Goal: Task Accomplishment & Management: Use online tool/utility

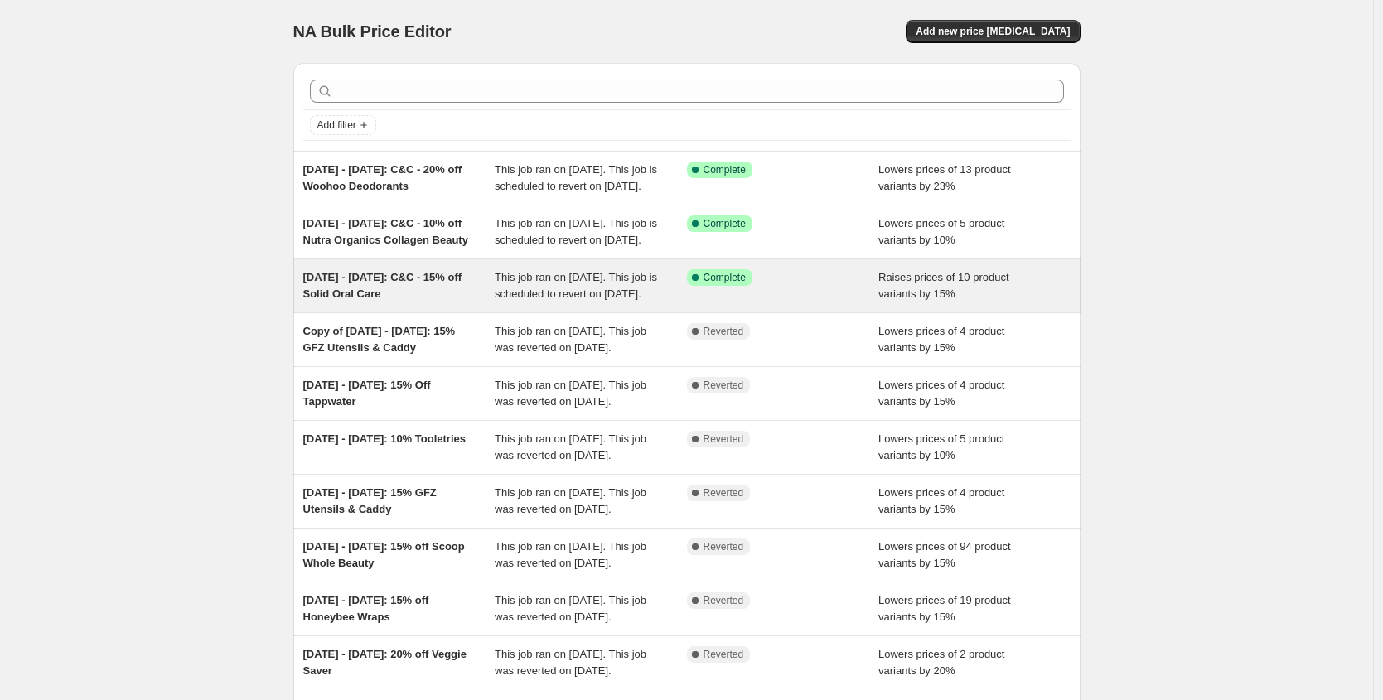
click at [436, 302] on div "[DATE] - [DATE]: C&C - 15% off Solid Oral Care" at bounding box center [399, 285] width 192 height 33
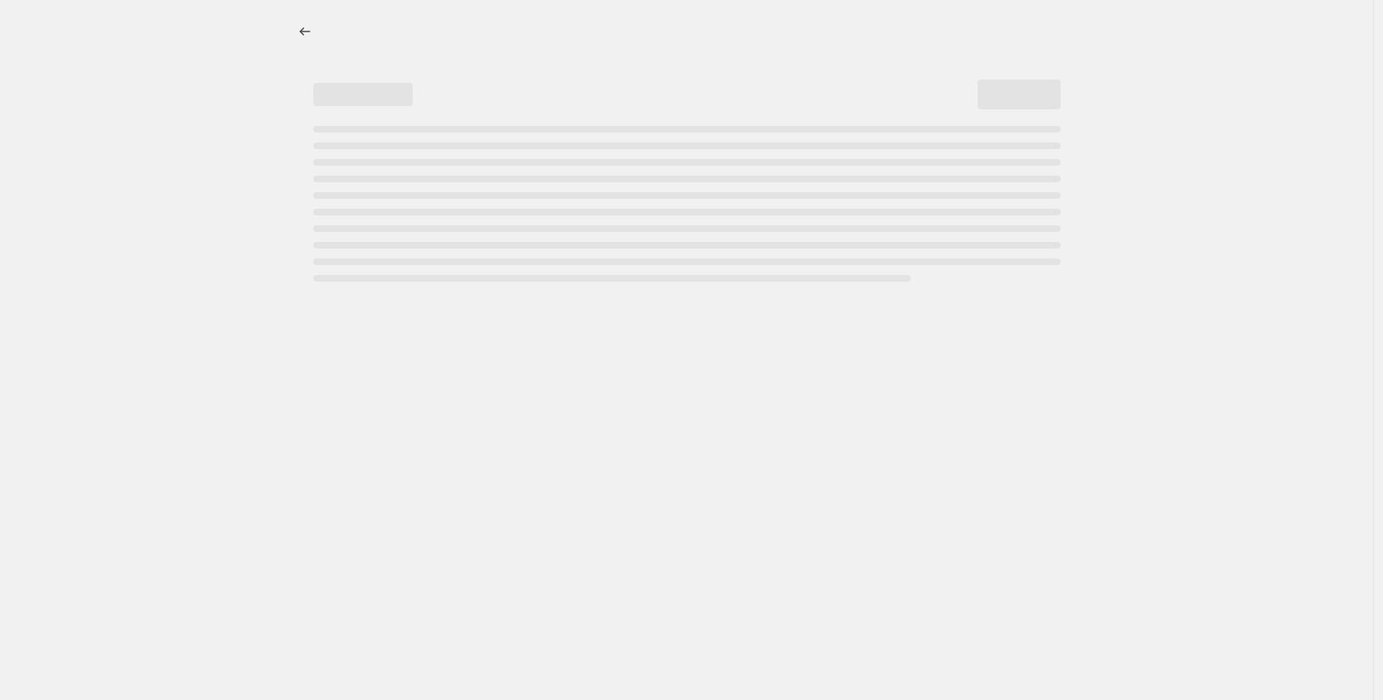
select select "percentage"
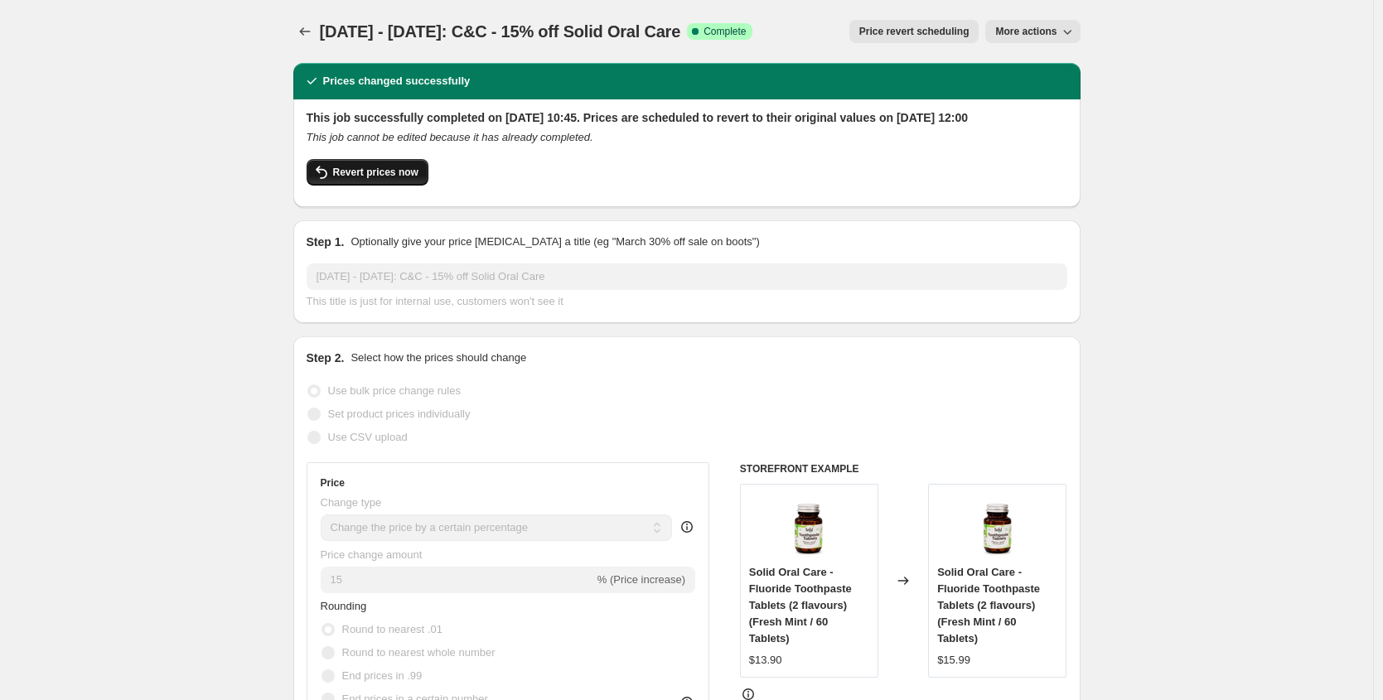
click at [350, 179] on span "Revert prices now" at bounding box center [375, 172] width 85 height 13
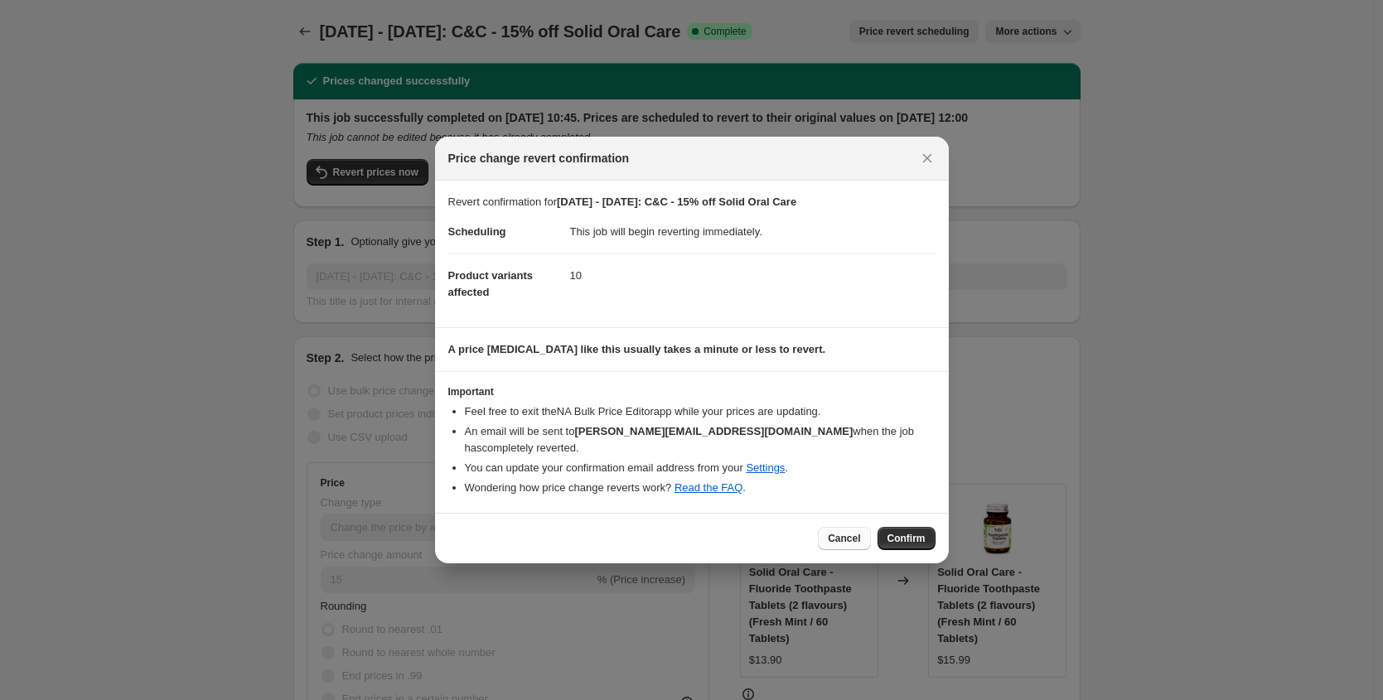
click at [851, 532] on span "Cancel" at bounding box center [844, 538] width 32 height 13
checkbox input "true"
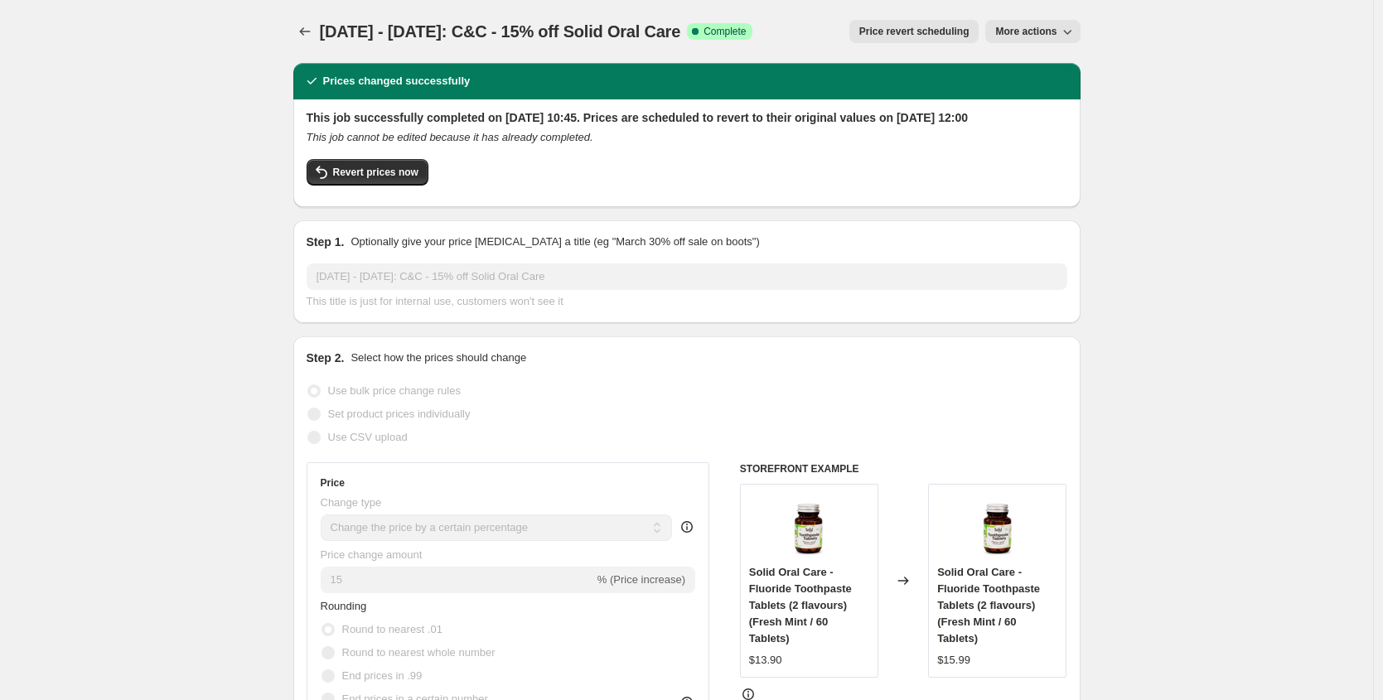
click at [1024, 37] on span "More actions" at bounding box center [1025, 31] width 61 height 13
click at [1060, 62] on span "Copy to new job" at bounding box center [1036, 66] width 77 height 12
select select "percentage"
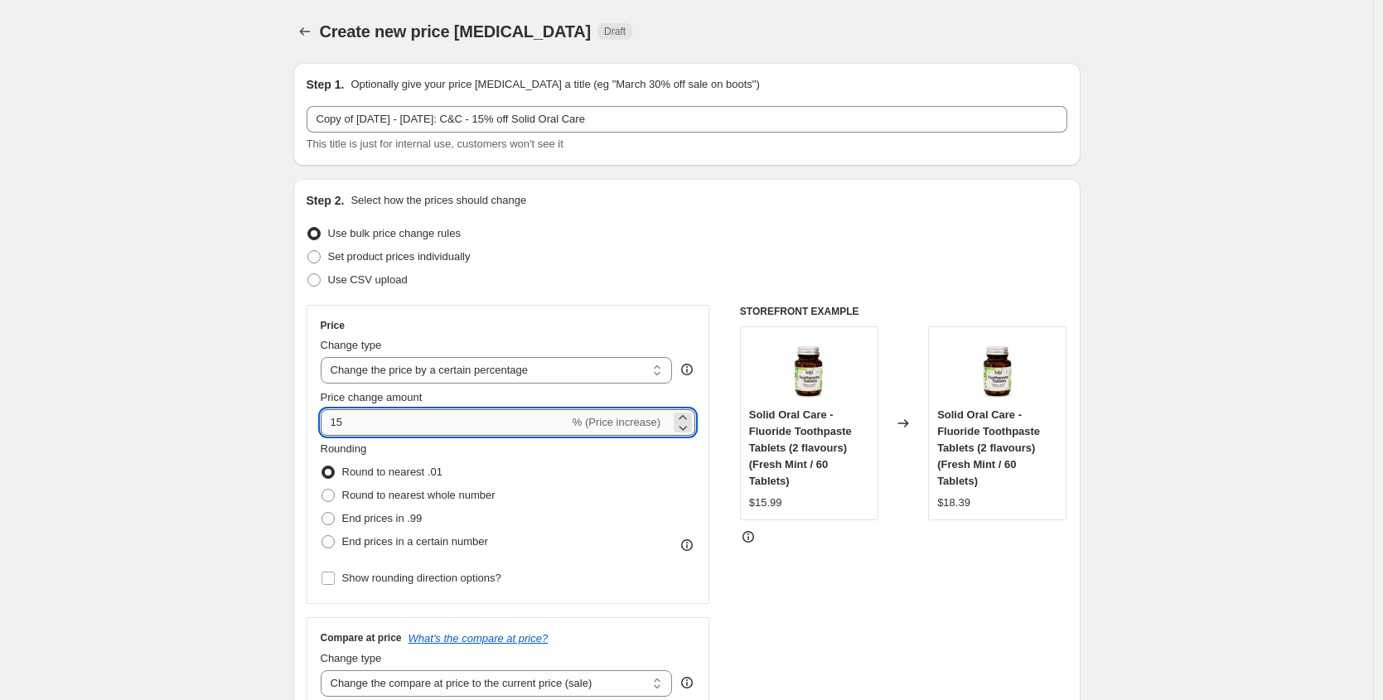
click at [343, 423] on input "15" at bounding box center [445, 422] width 249 height 27
click at [335, 425] on input "15" at bounding box center [445, 422] width 249 height 27
click at [307, 41] on button "Price change jobs" at bounding box center [304, 31] width 23 height 23
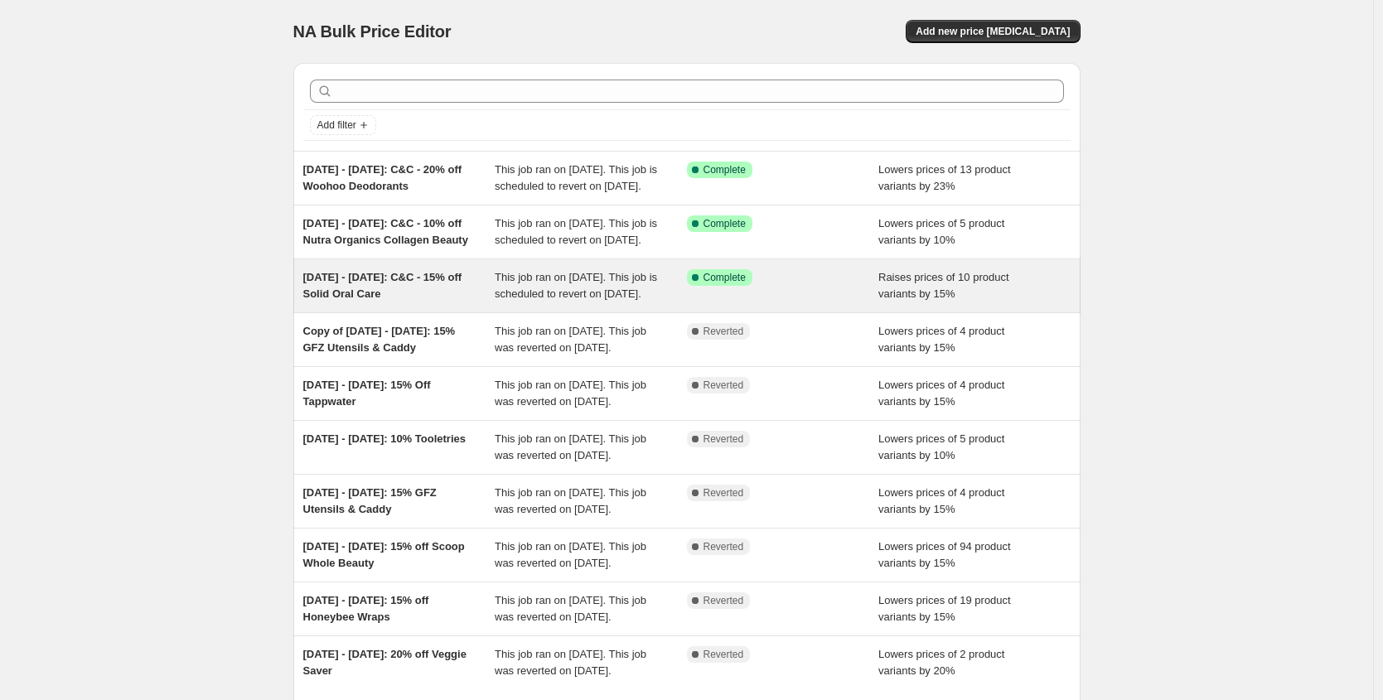
click at [467, 302] on div "[DATE] - [DATE]: C&C - 15% off Solid Oral Care" at bounding box center [399, 285] width 192 height 33
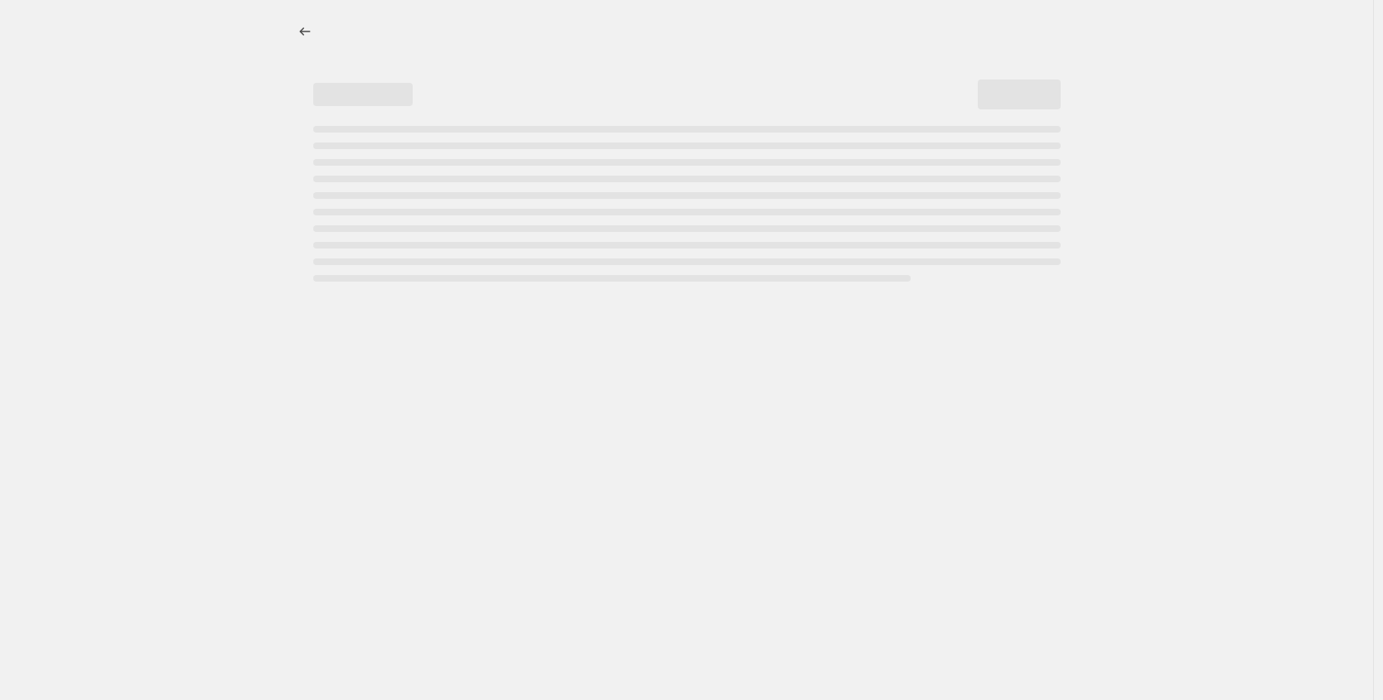
select select "percentage"
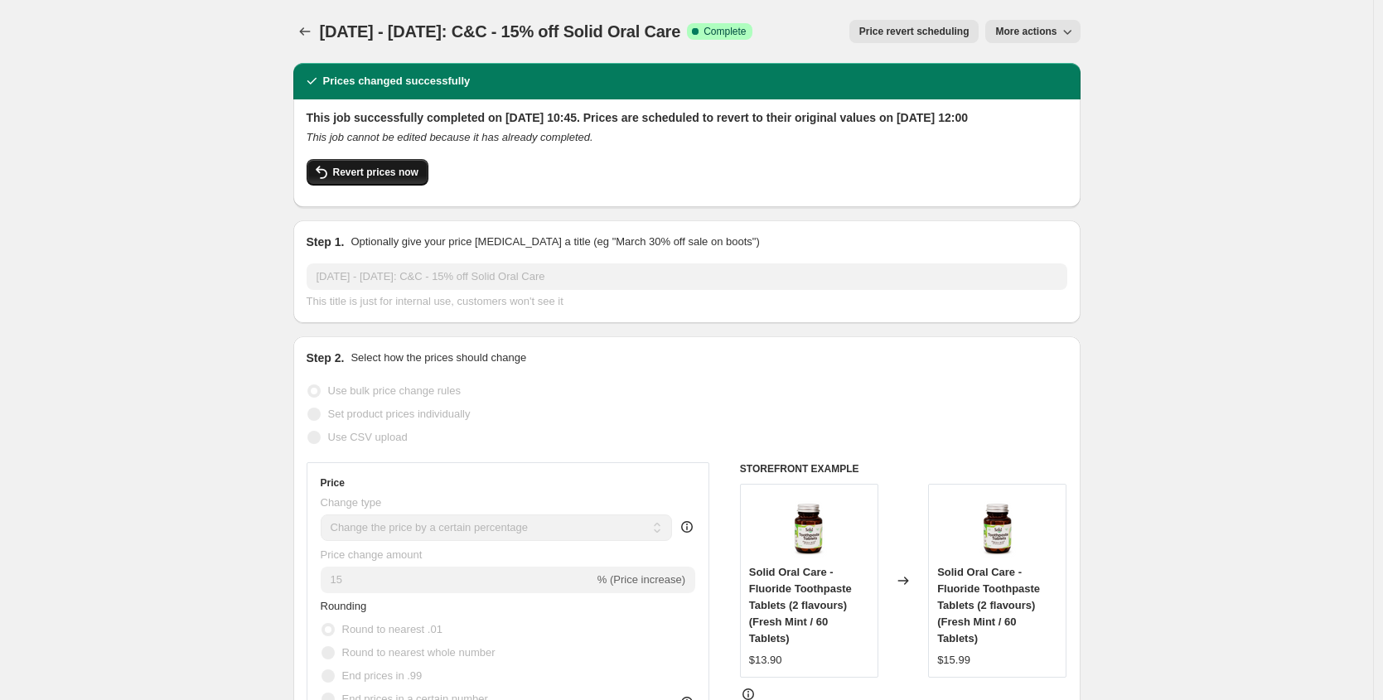
click at [414, 179] on span "Revert prices now" at bounding box center [375, 172] width 85 height 13
checkbox input "false"
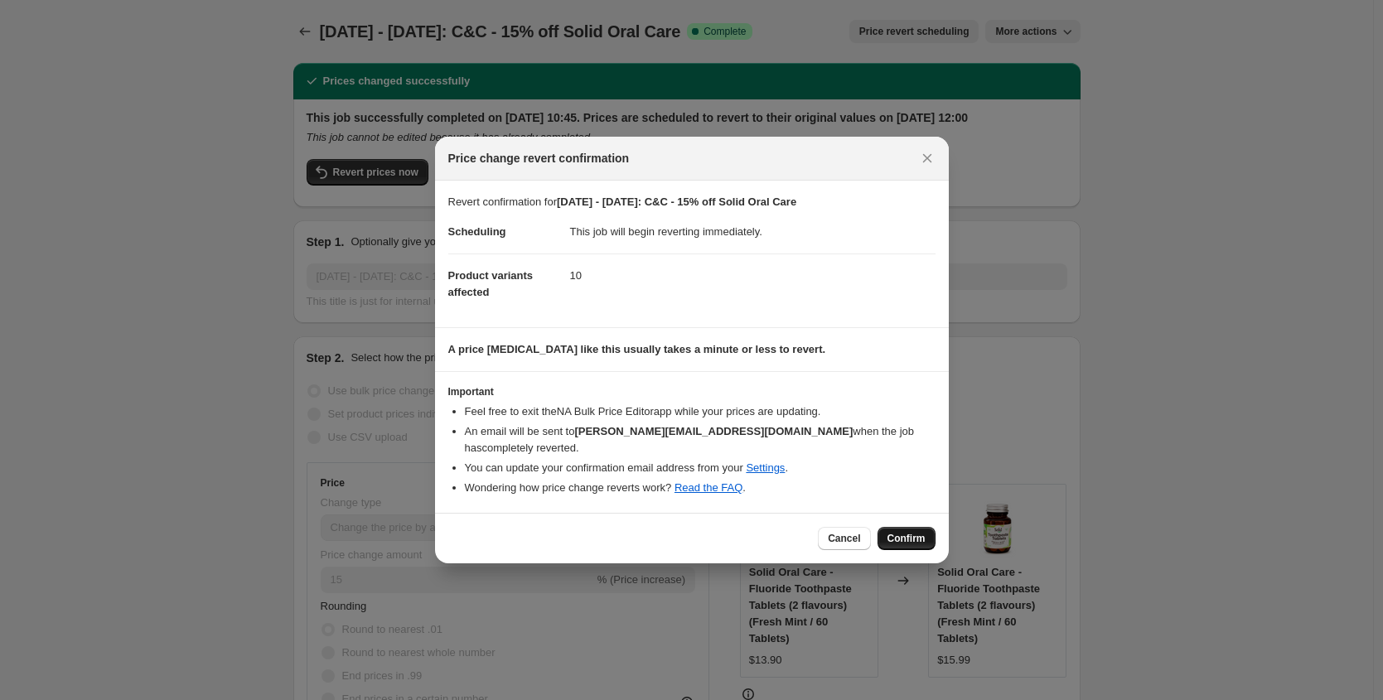
click at [915, 535] on span "Confirm" at bounding box center [906, 538] width 38 height 13
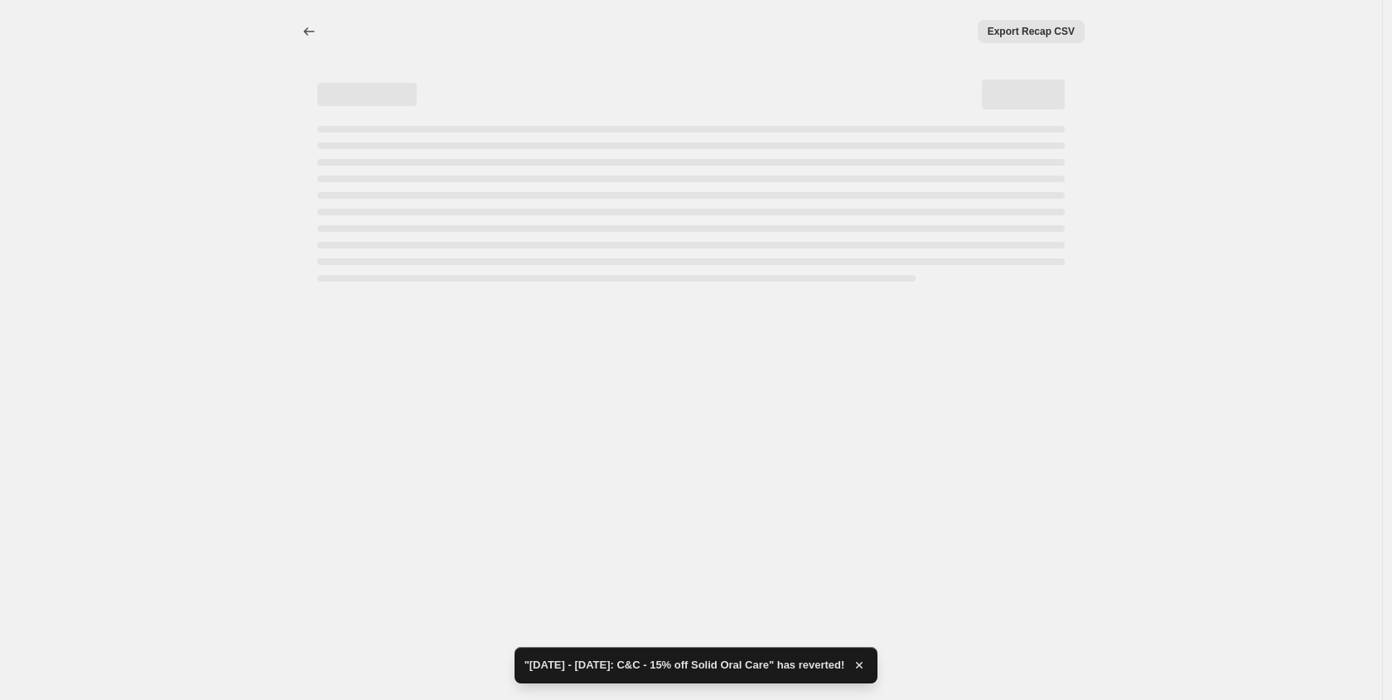
select select "percentage"
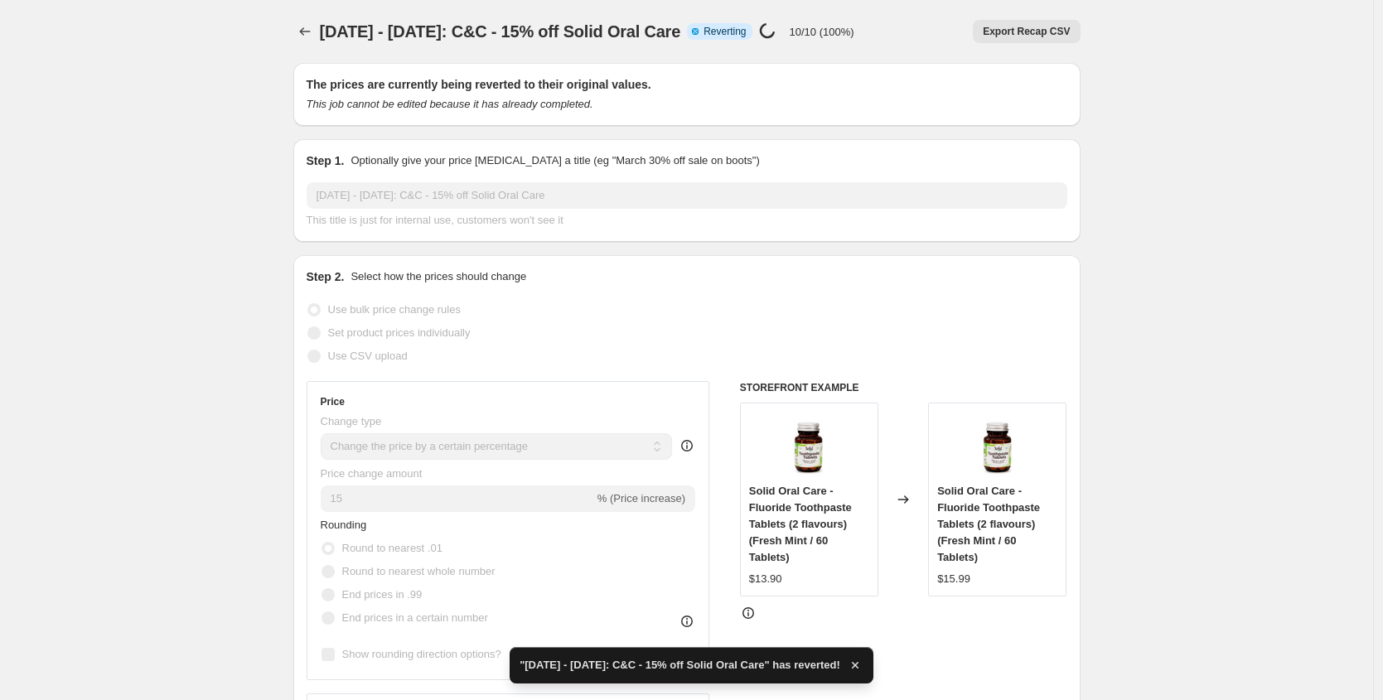
checkbox input "true"
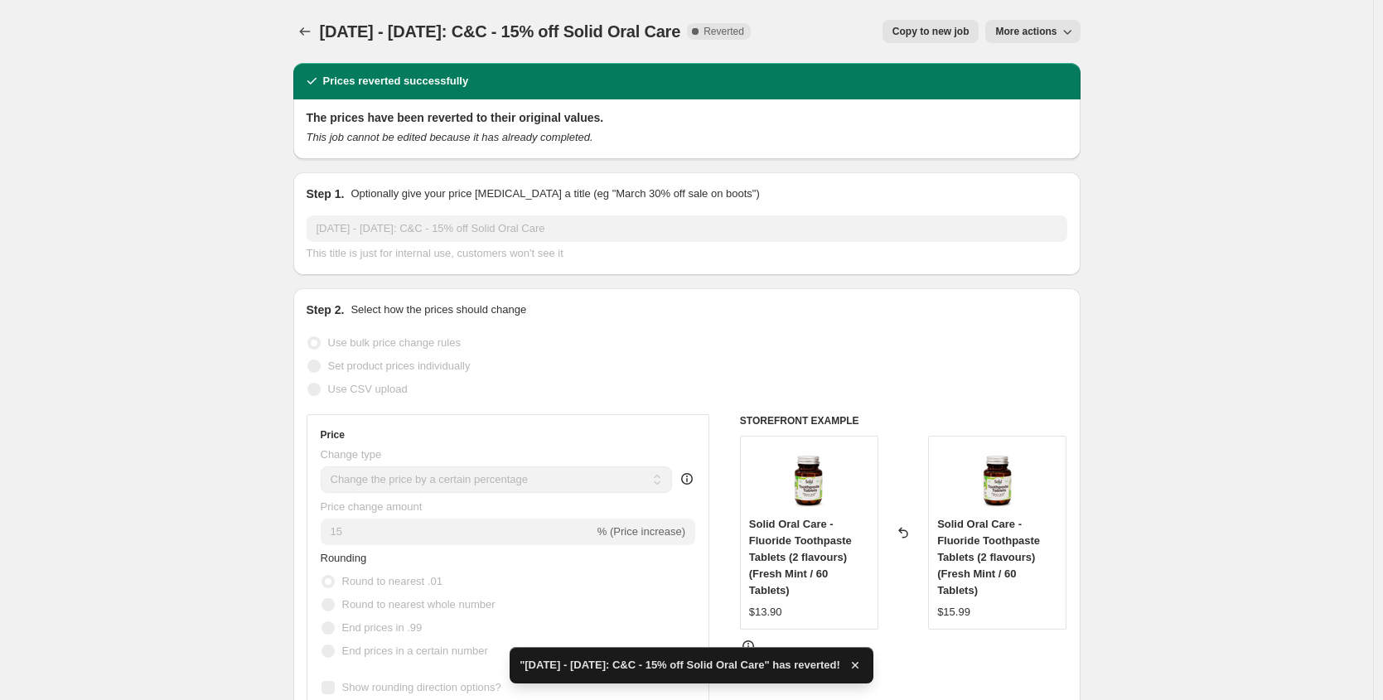
click at [922, 40] on button "Copy to new job" at bounding box center [930, 31] width 97 height 23
select select "percentage"
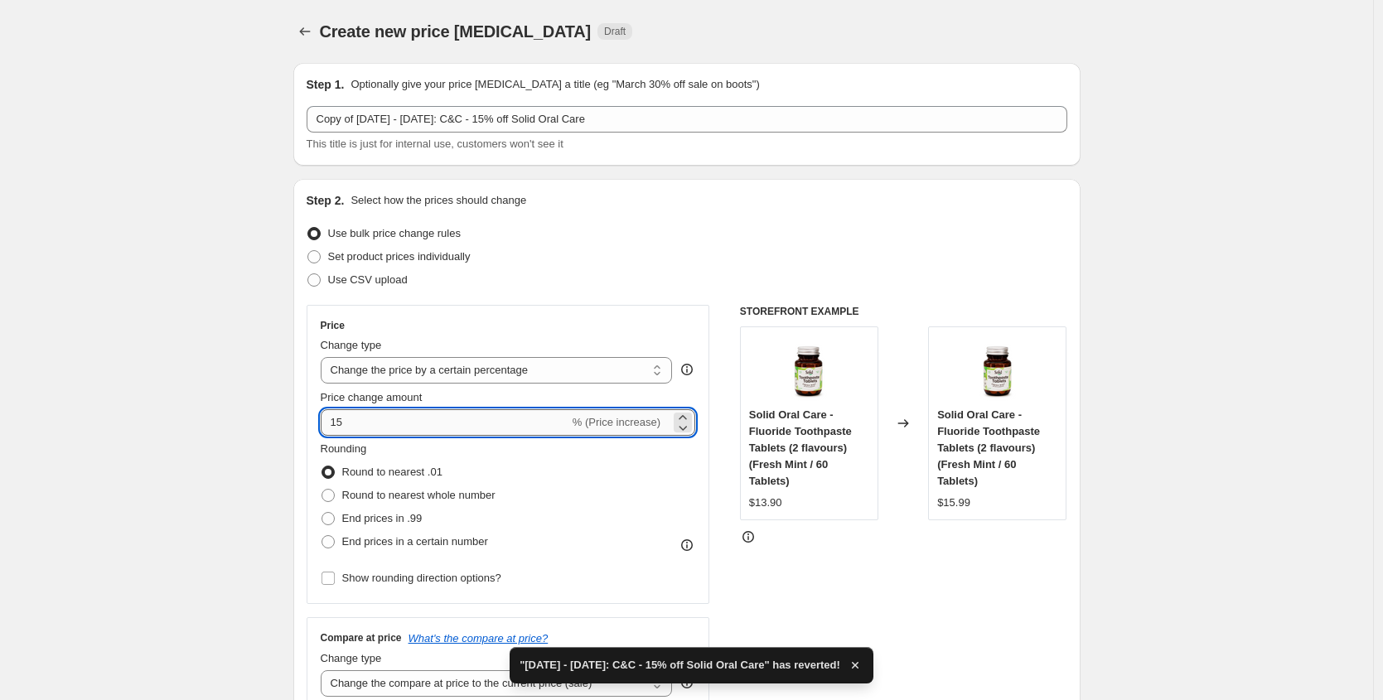
click at [335, 422] on input "15" at bounding box center [445, 422] width 249 height 27
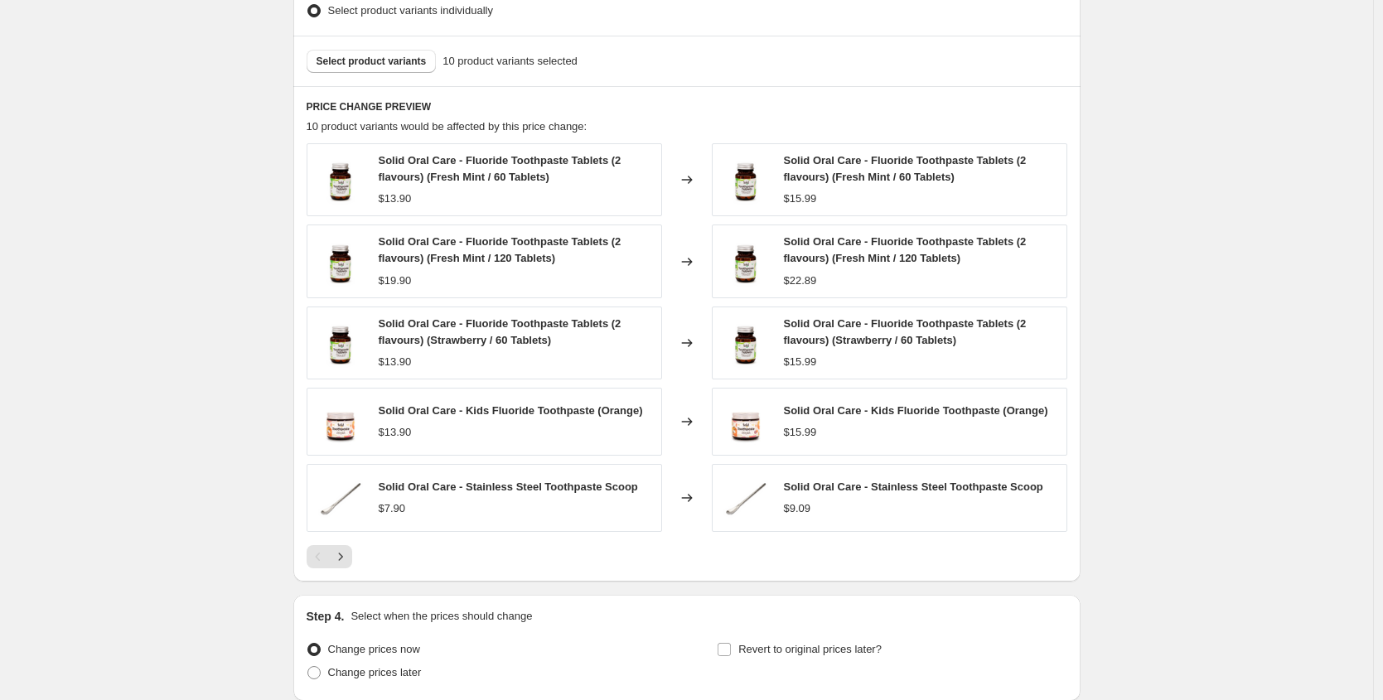
scroll to position [959, 0]
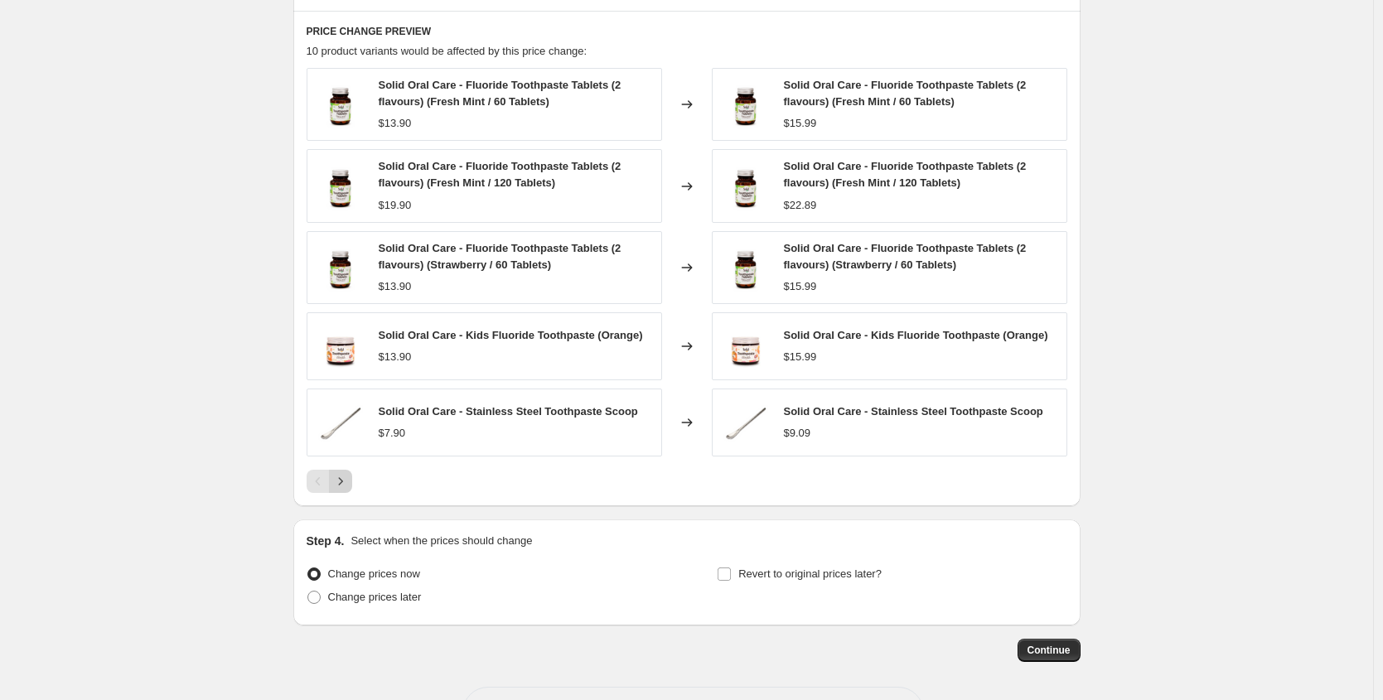
type input "-15"
click at [349, 480] on icon "Next" at bounding box center [340, 481] width 17 height 17
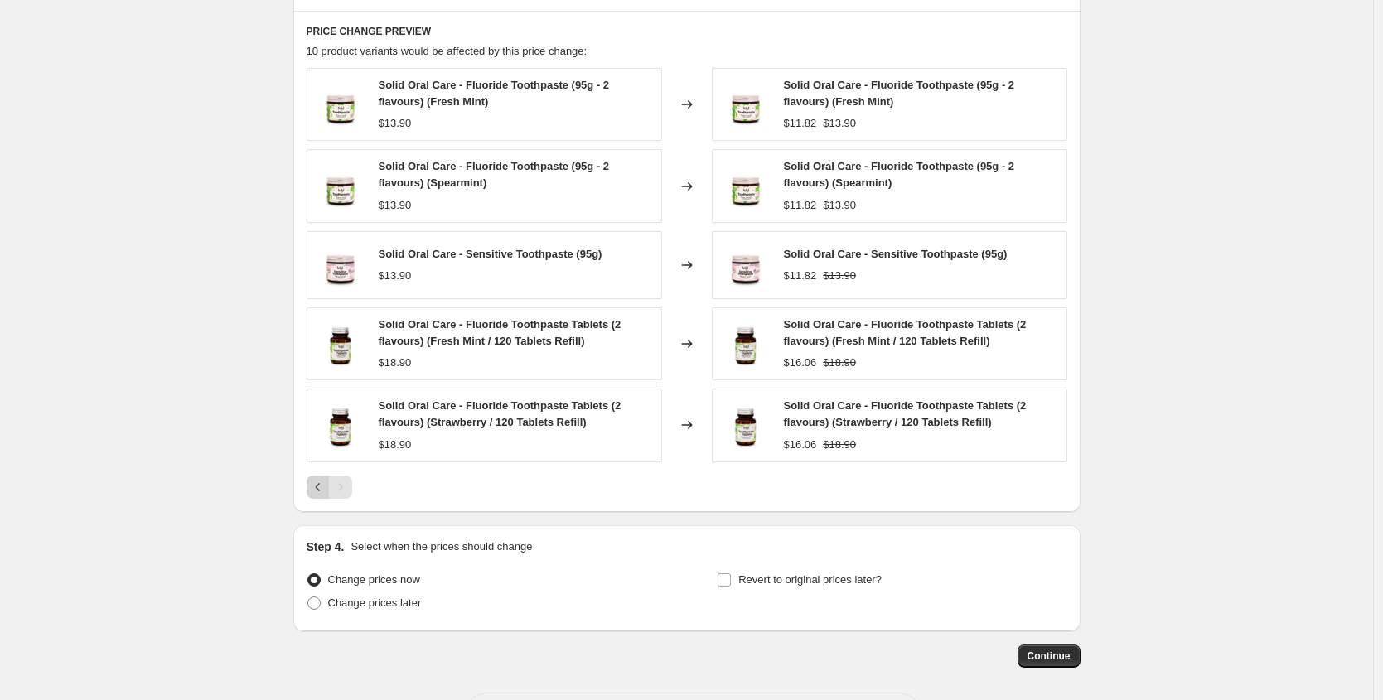
click at [324, 485] on icon "Previous" at bounding box center [318, 487] width 17 height 17
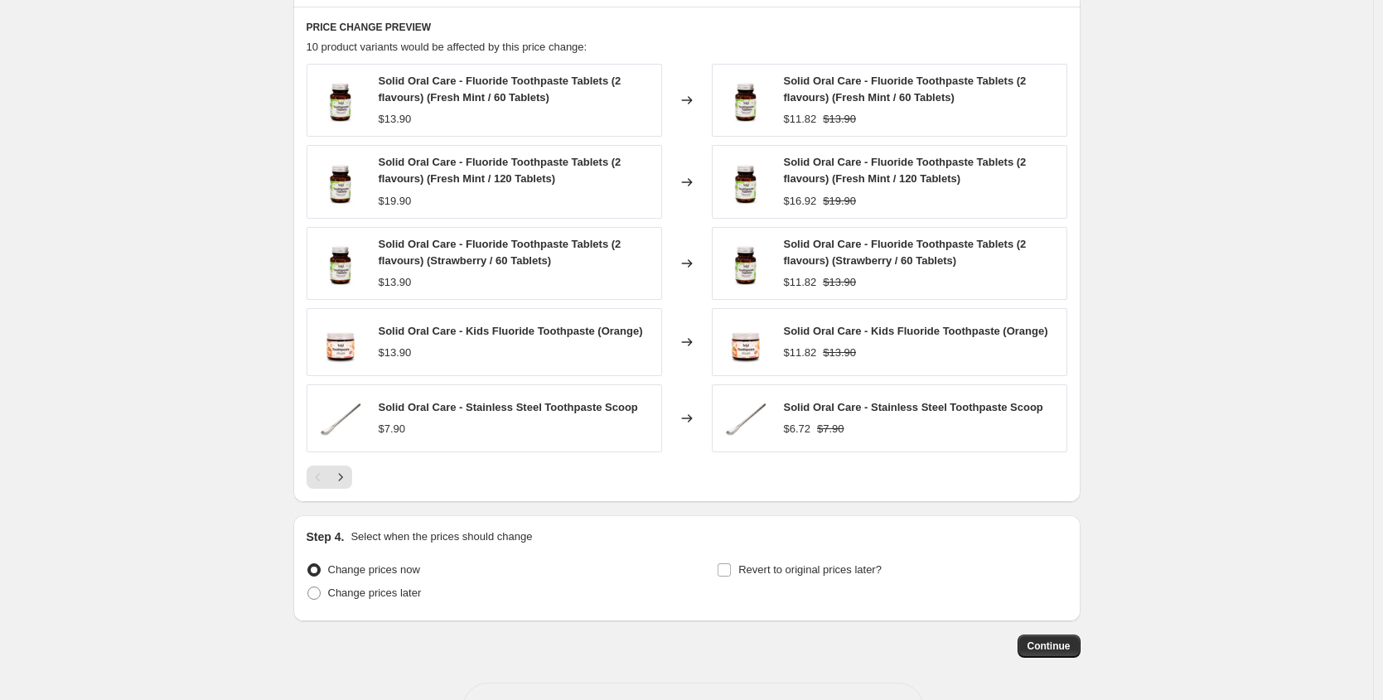
scroll to position [945, 0]
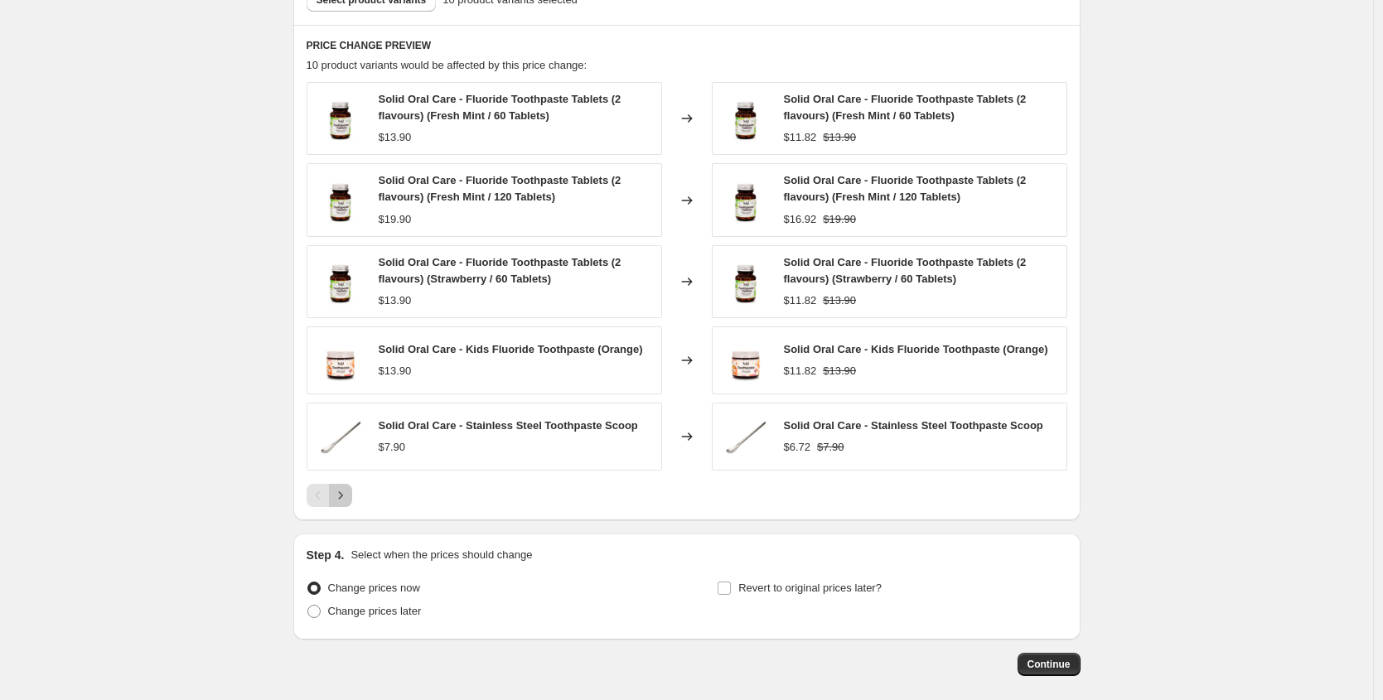
click at [344, 496] on icon "Next" at bounding box center [340, 495] width 17 height 17
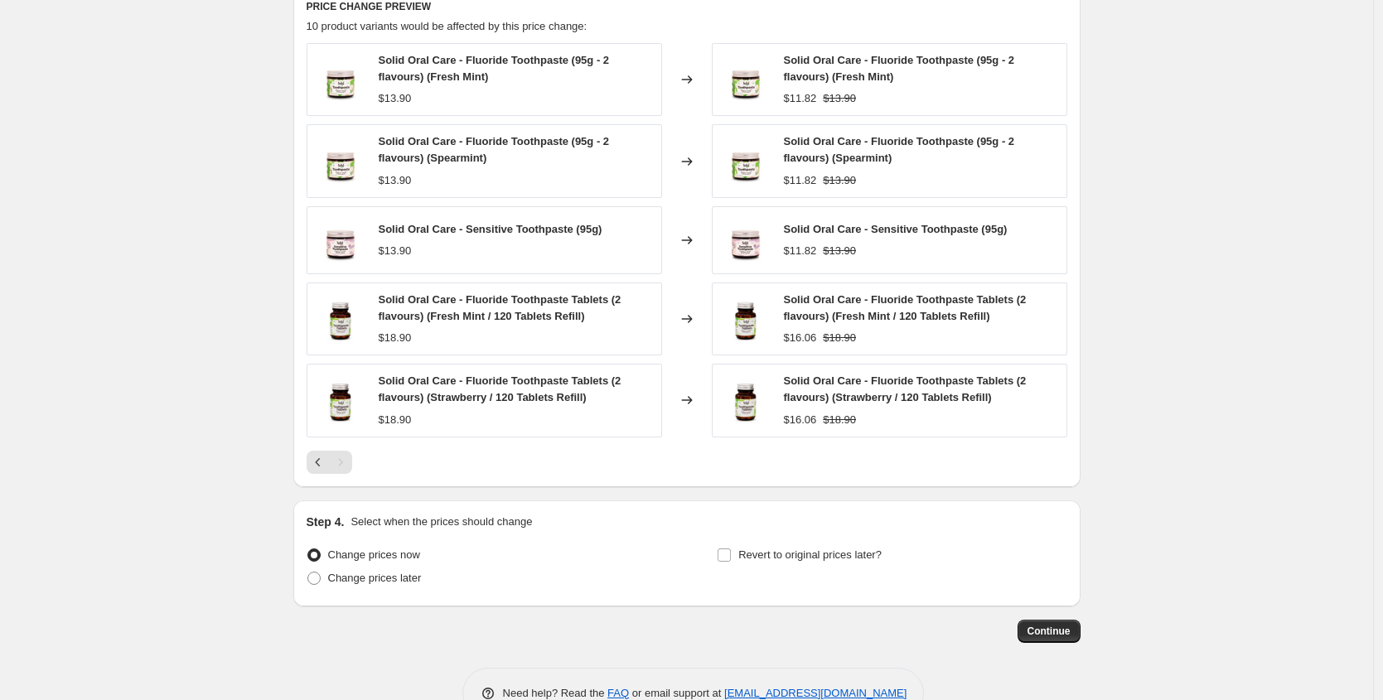
scroll to position [1028, 0]
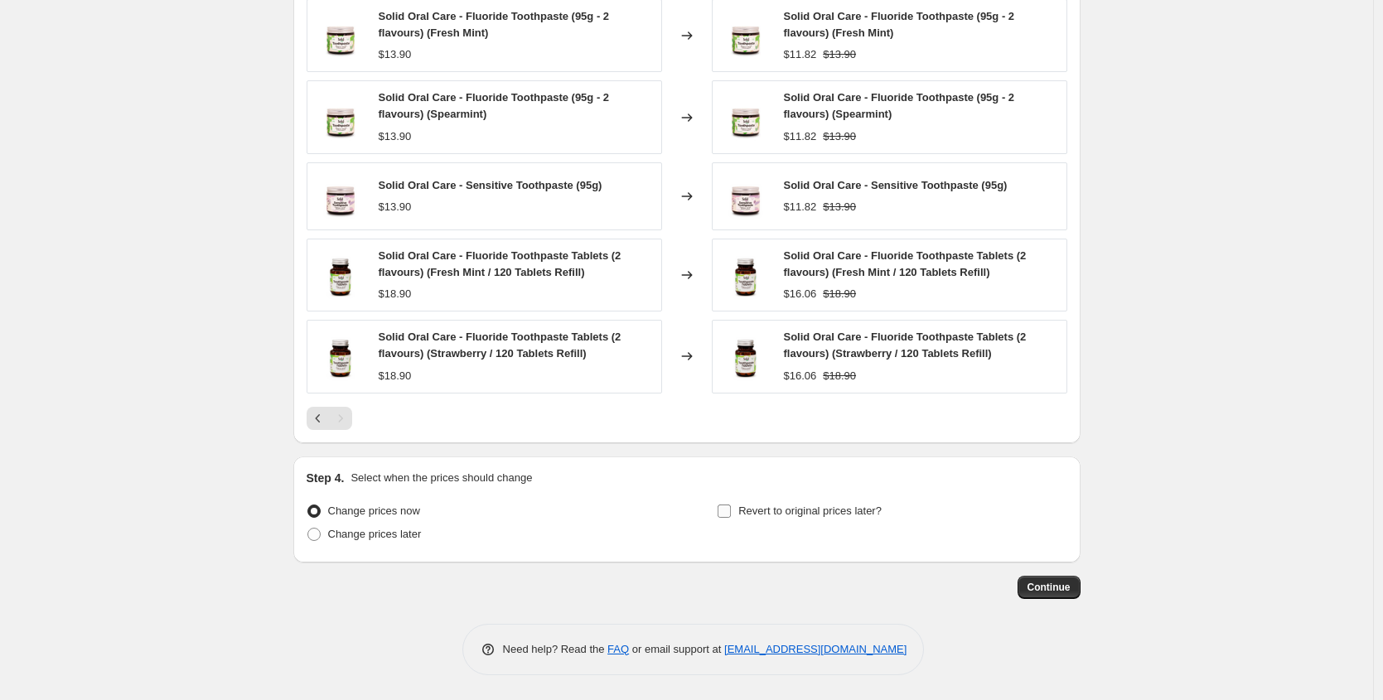
click at [722, 515] on input "Revert to original prices later?" at bounding box center [723, 511] width 13 height 13
checkbox input "true"
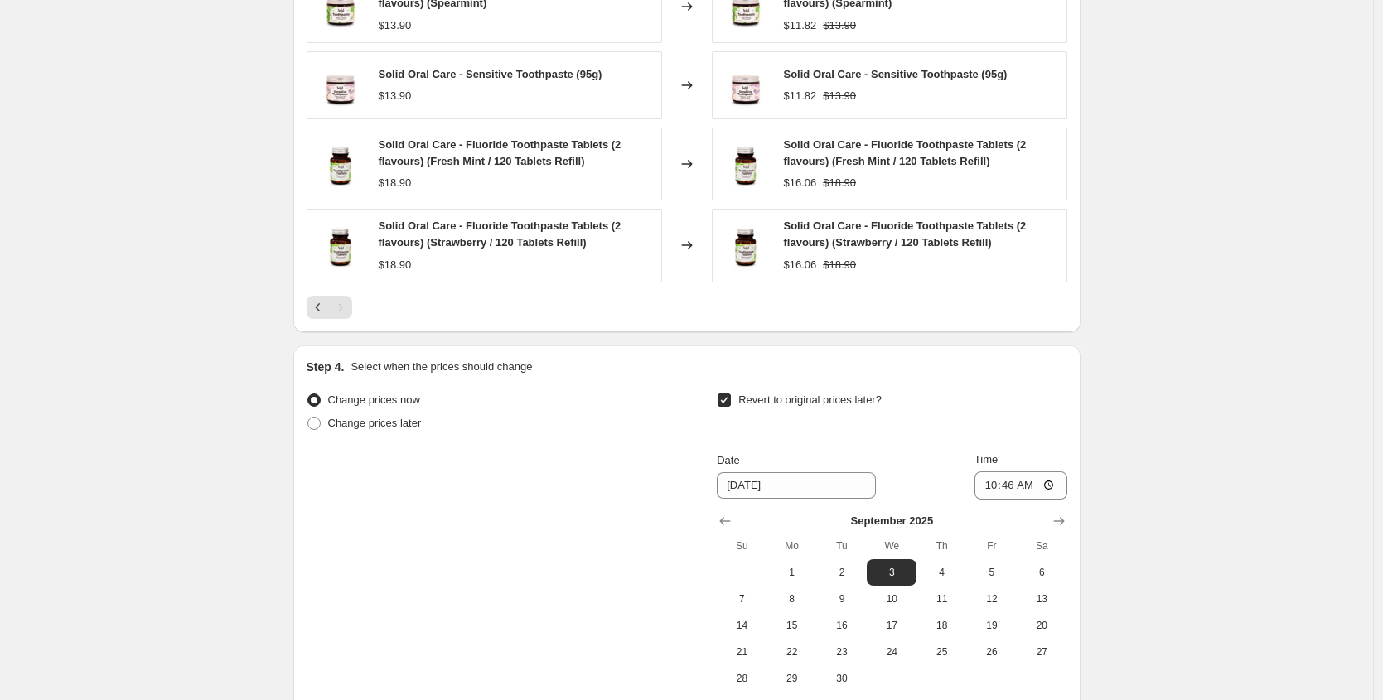
scroll to position [1311, 0]
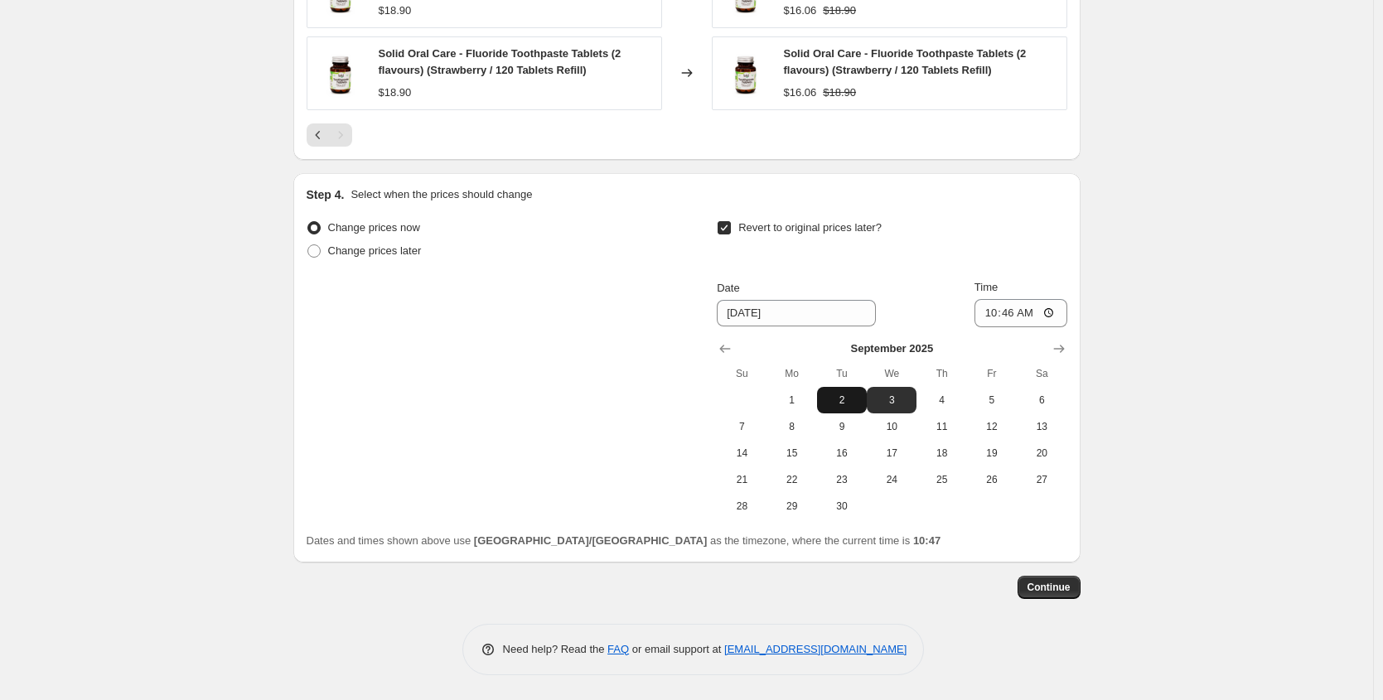
click at [852, 403] on span "2" at bounding box center [841, 400] width 36 height 13
type input "[DATE]"
click at [989, 314] on input "10:46" at bounding box center [1020, 313] width 93 height 28
click at [1007, 314] on input "12:30" at bounding box center [1020, 313] width 93 height 28
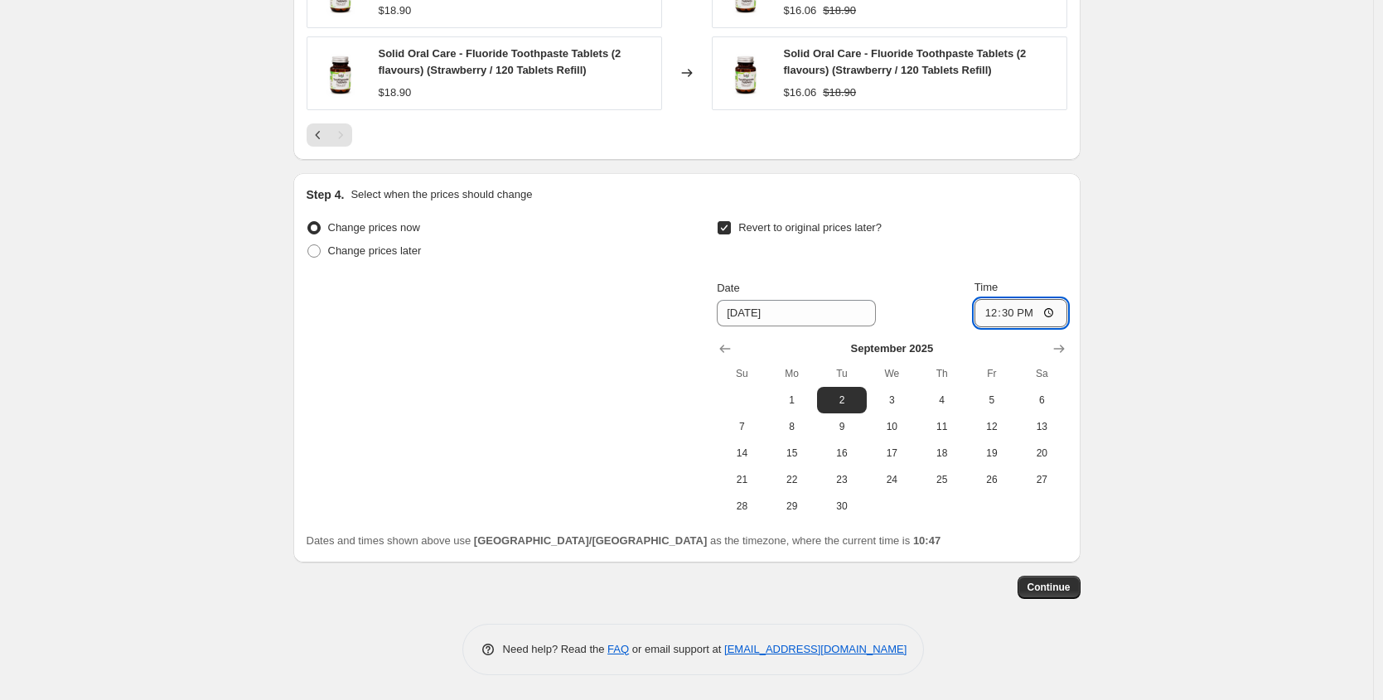
type input "12:00"
click at [1045, 591] on span "Continue" at bounding box center [1048, 587] width 43 height 13
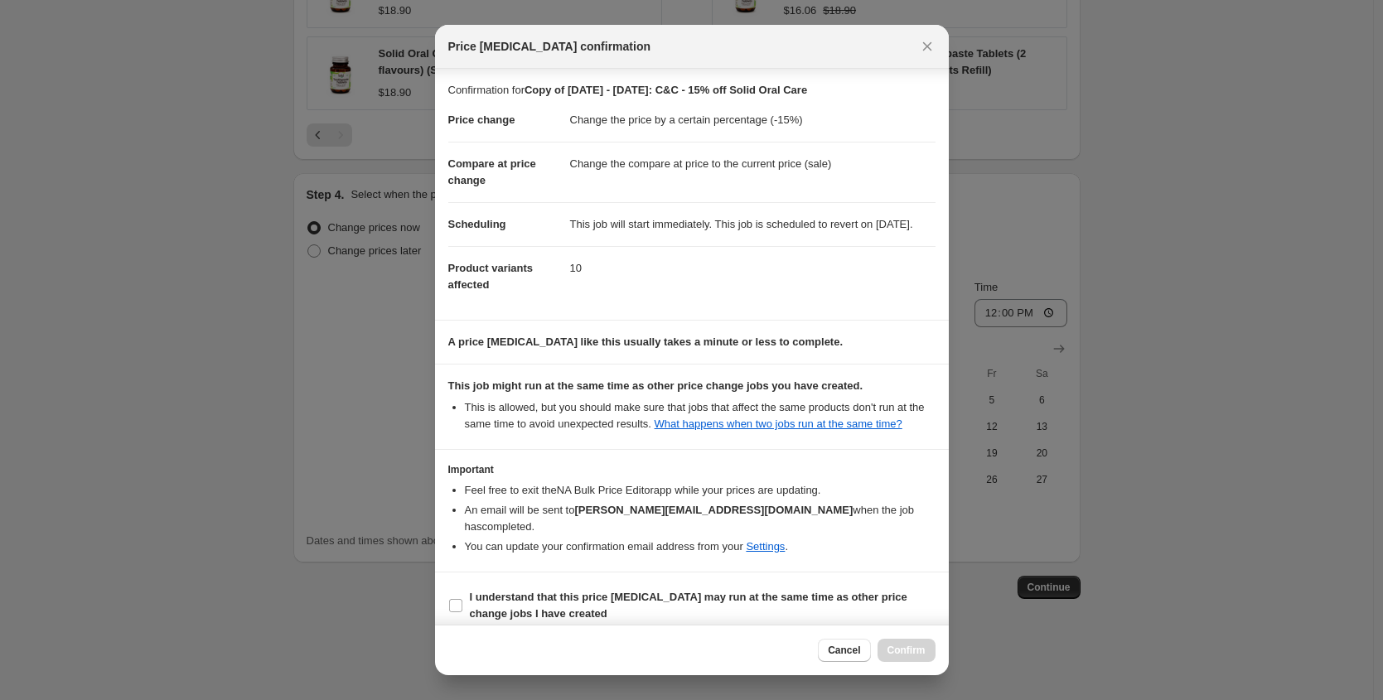
scroll to position [31, 0]
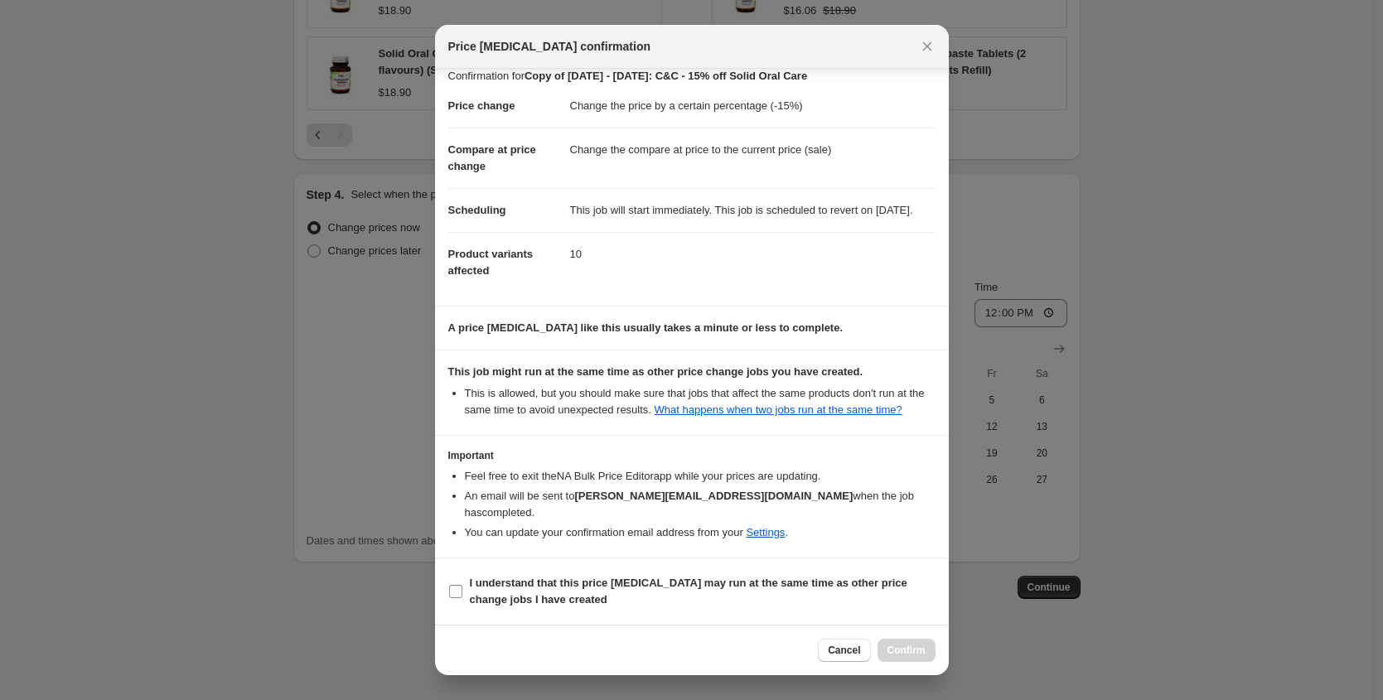
click at [457, 592] on input "I understand that this price change job may run at the same time as other price…" at bounding box center [455, 591] width 13 height 13
checkbox input "true"
click at [881, 648] on button "Confirm" at bounding box center [906, 650] width 58 height 23
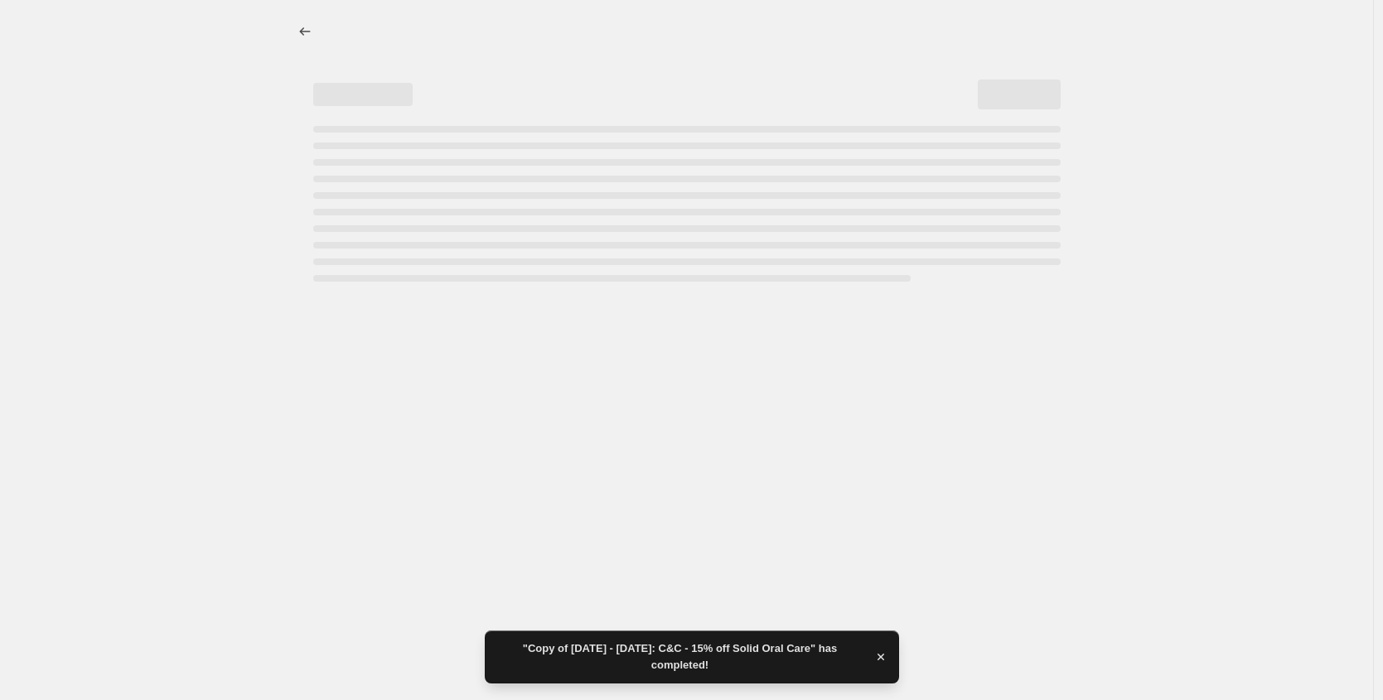
select select "percentage"
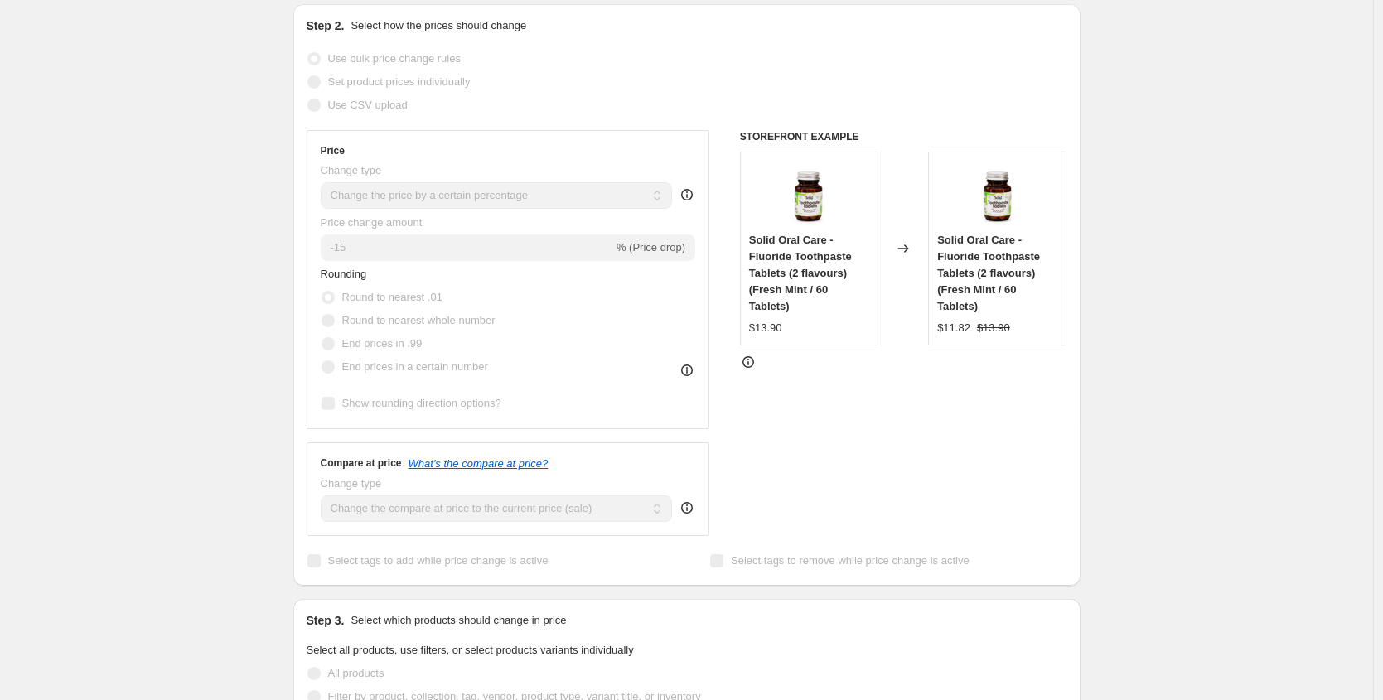
scroll to position [392, 0]
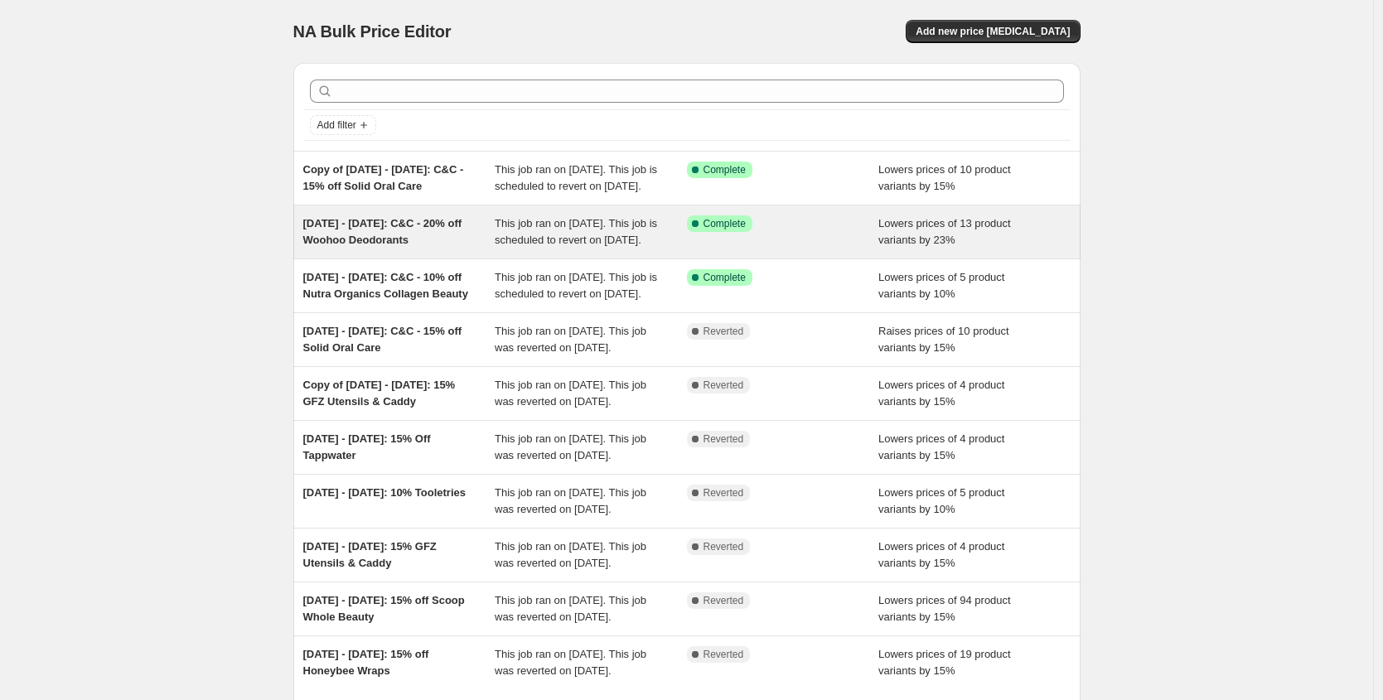
click at [424, 239] on span "[DATE] - [DATE]: C&C - 20% off Woohoo Deodorants" at bounding box center [382, 231] width 159 height 29
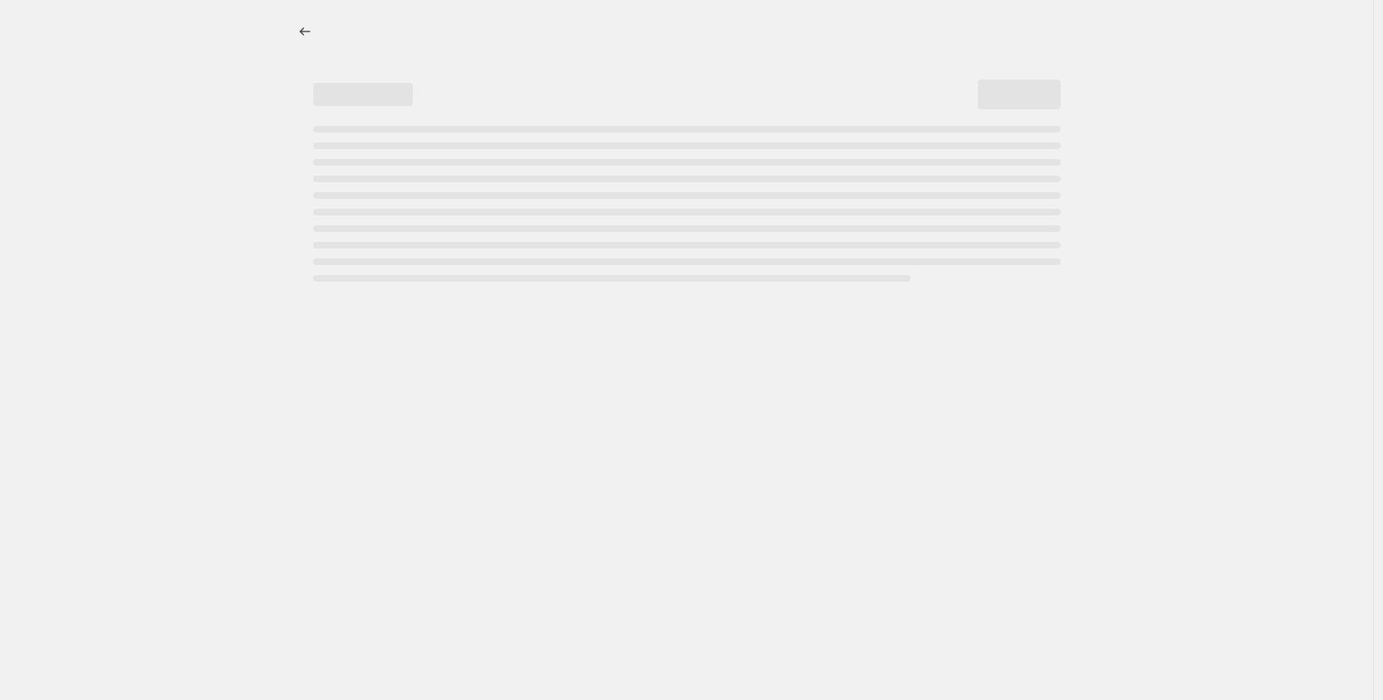
select select "percentage"
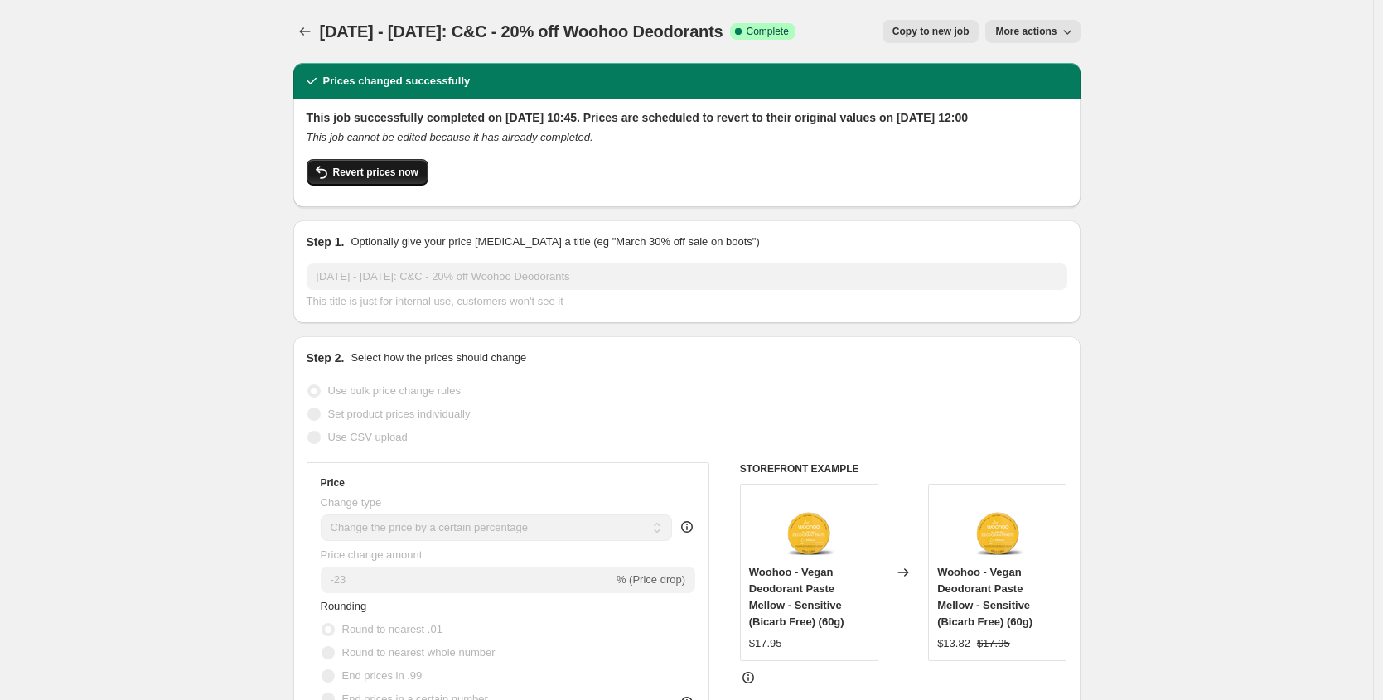
click at [380, 181] on button "Revert prices now" at bounding box center [368, 172] width 122 height 27
checkbox input "false"
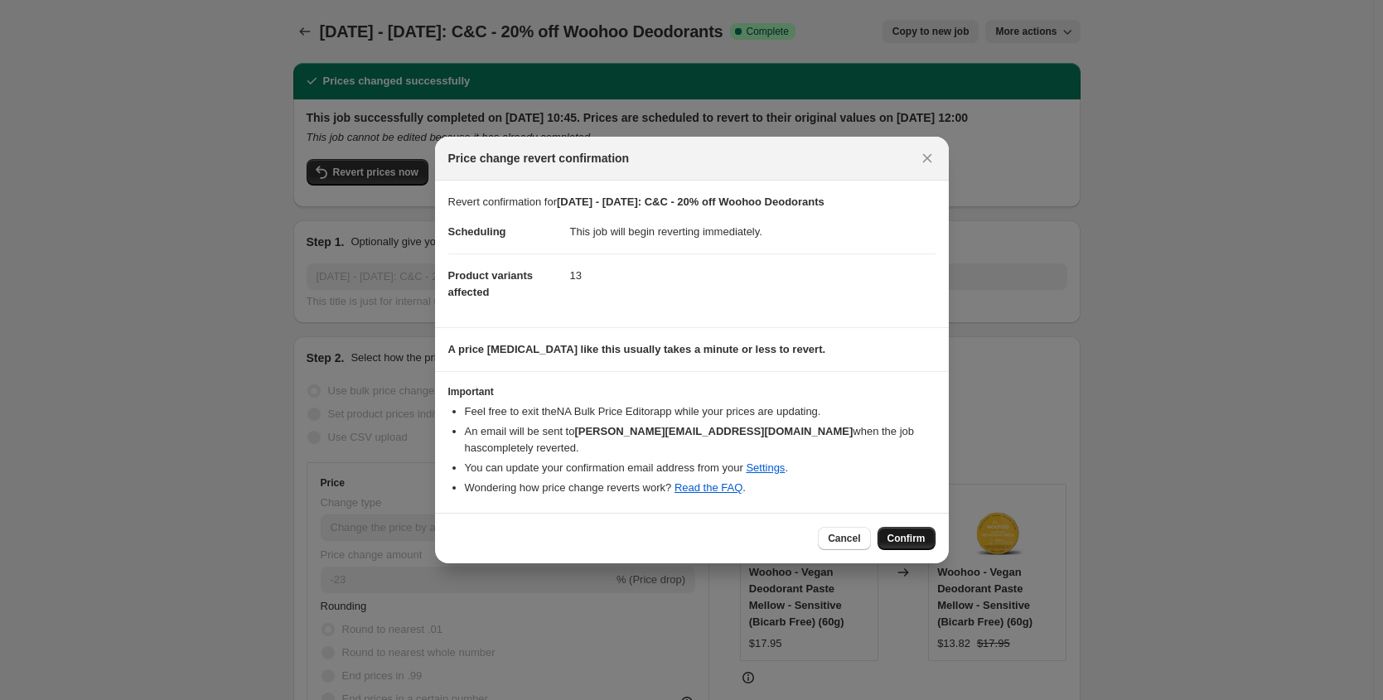
click at [902, 532] on span "Confirm" at bounding box center [906, 538] width 38 height 13
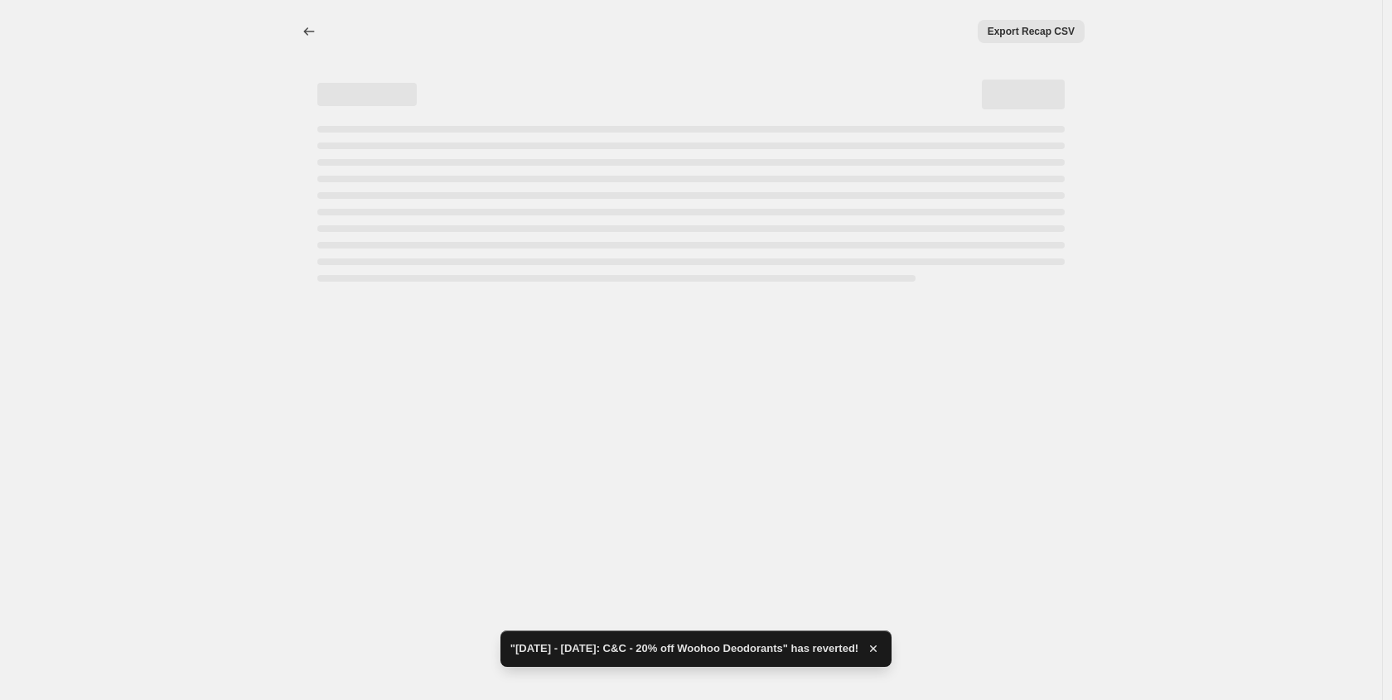
select select "percentage"
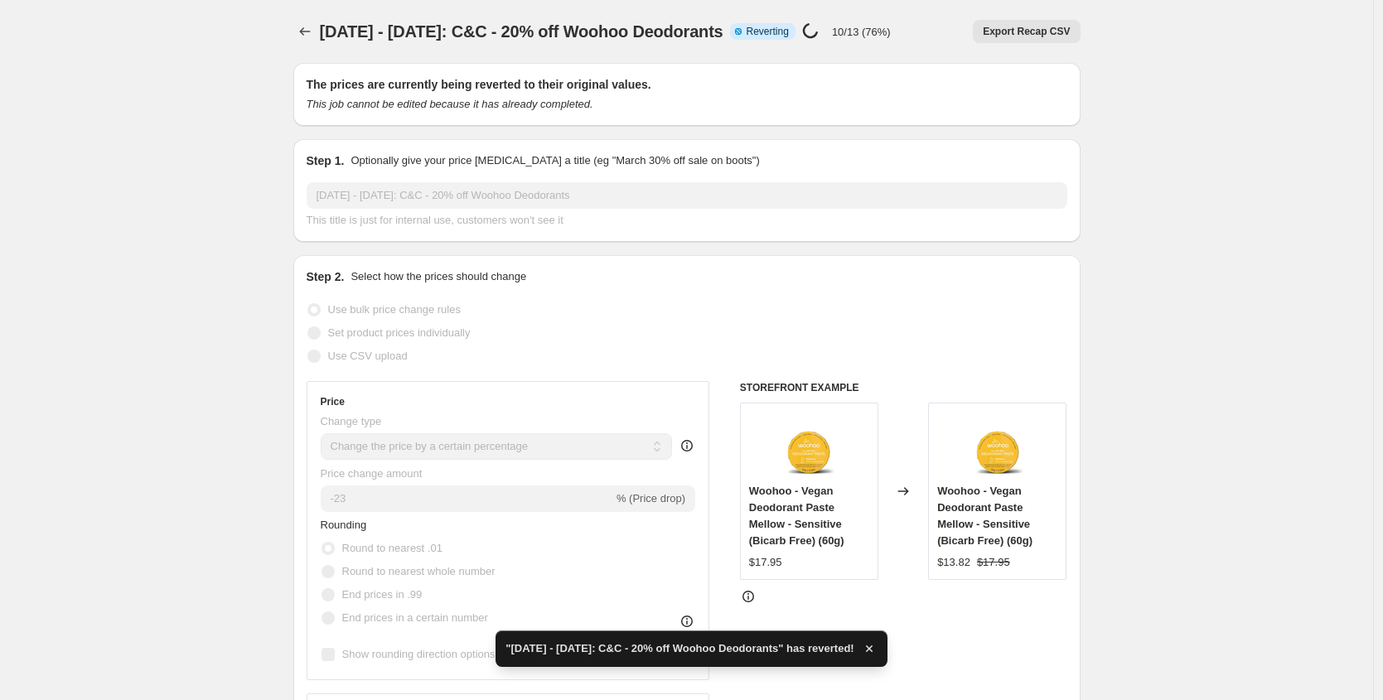
checkbox input "true"
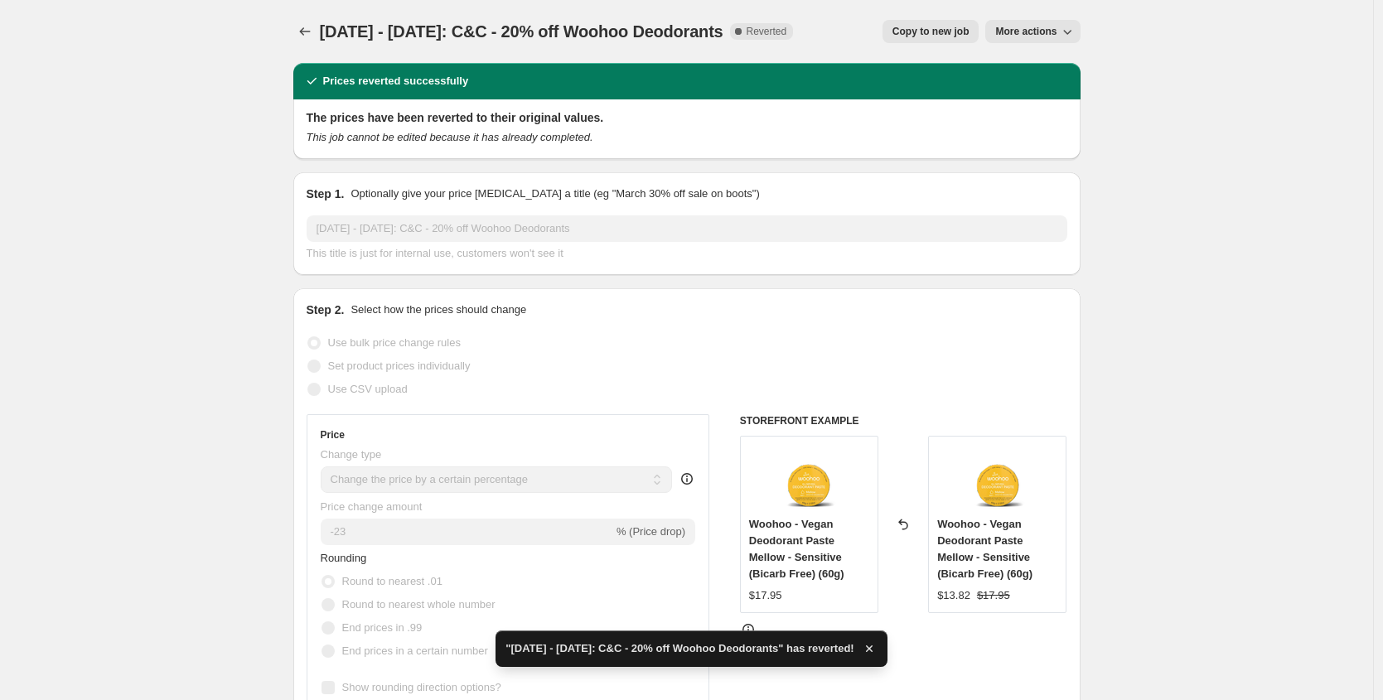
click at [925, 29] on span "Copy to new job" at bounding box center [930, 31] width 77 height 13
select select "percentage"
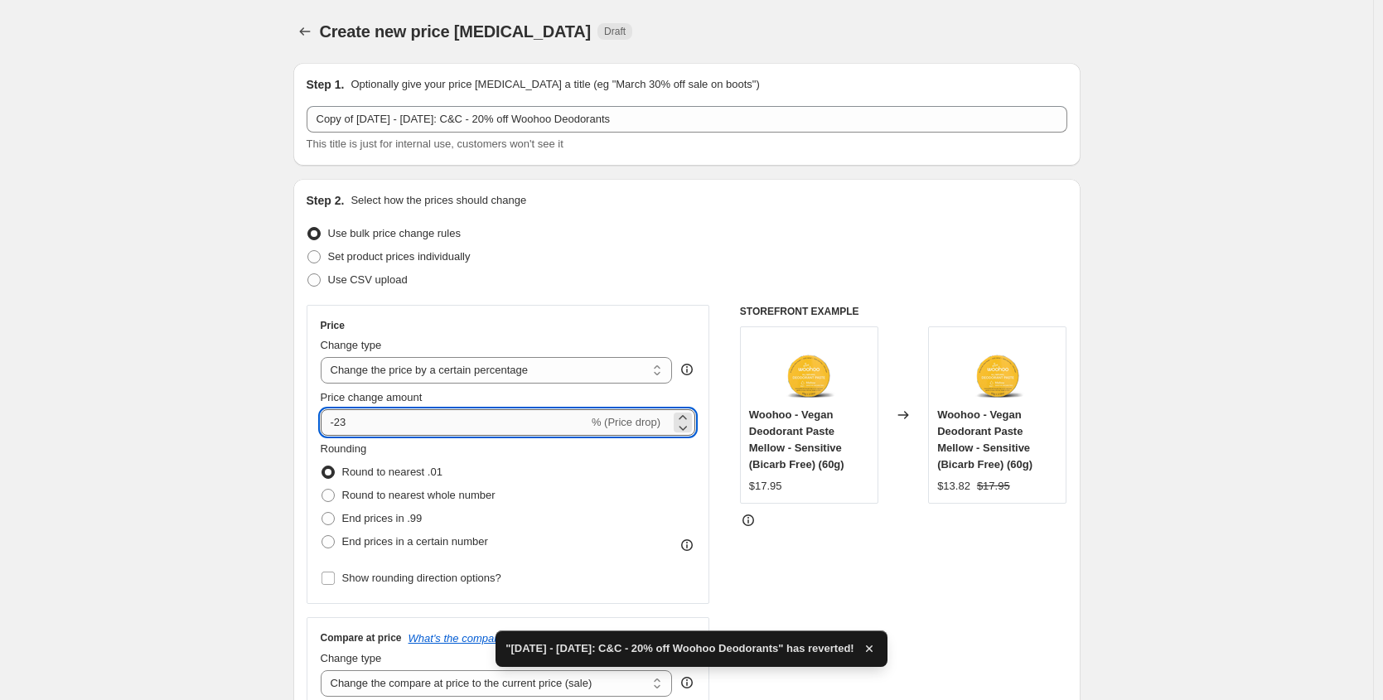
click at [369, 423] on input "-23" at bounding box center [455, 422] width 268 height 27
type input "-20"
click at [677, 266] on div "Set product prices individually" at bounding box center [687, 256] width 761 height 23
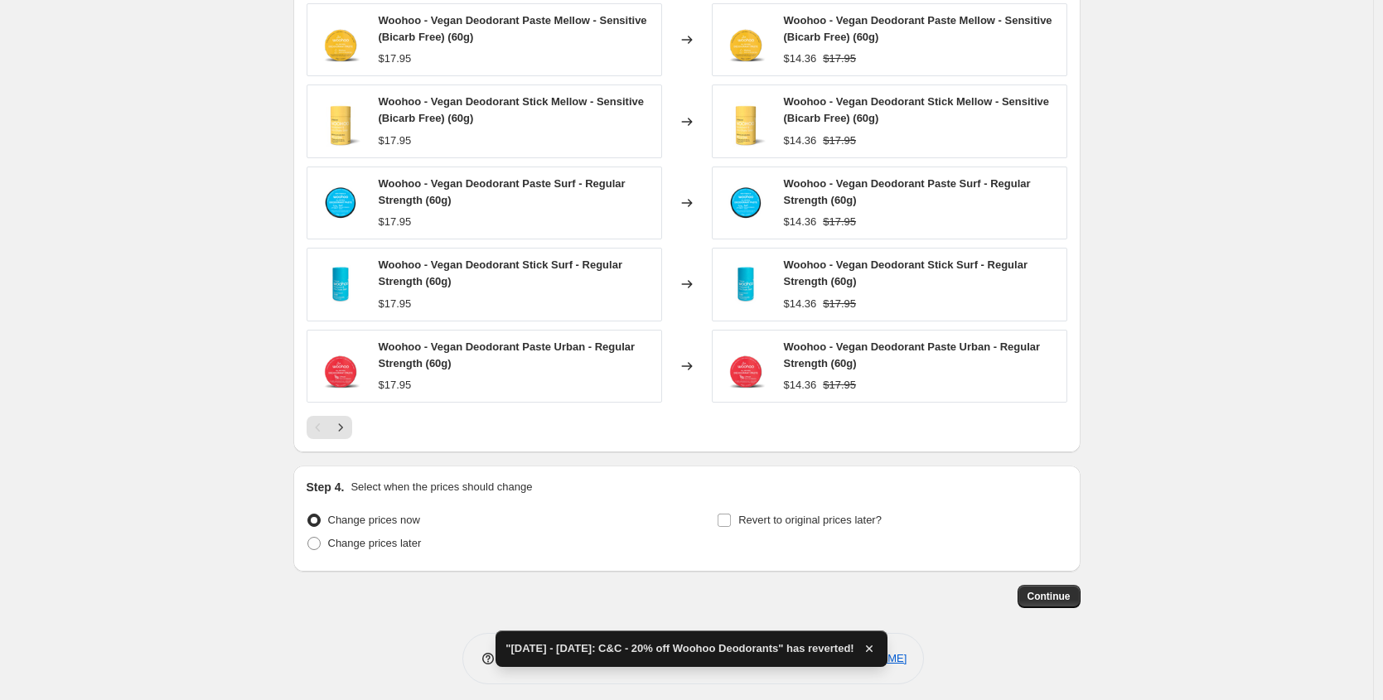
scroll to position [1033, 0]
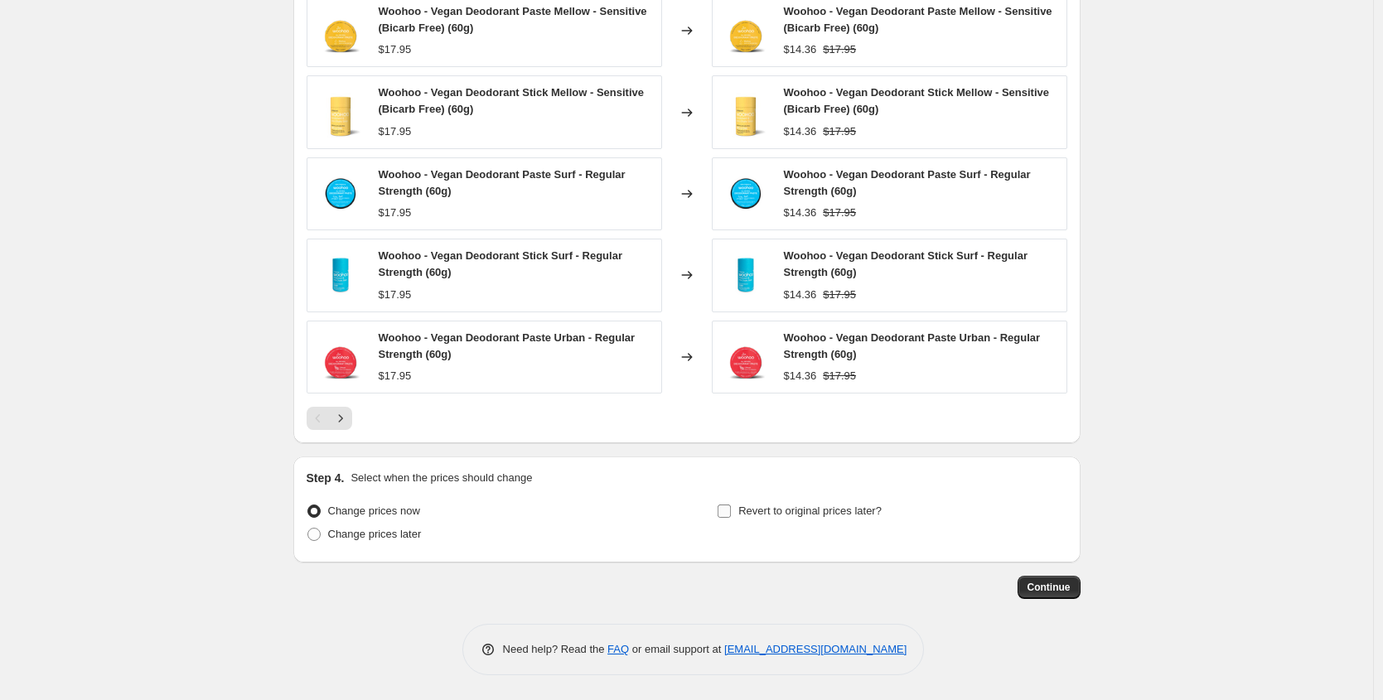
click at [727, 509] on input "Revert to original prices later?" at bounding box center [723, 511] width 13 height 13
checkbox input "true"
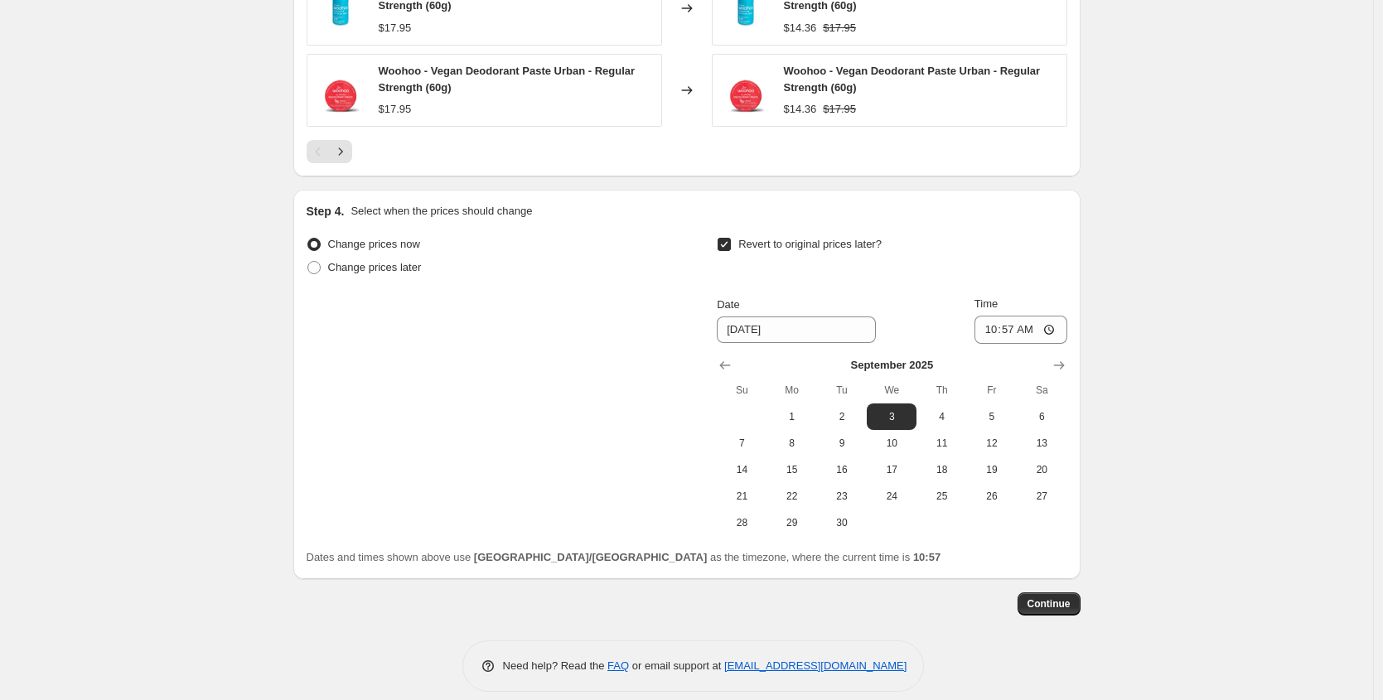
scroll to position [1316, 0]
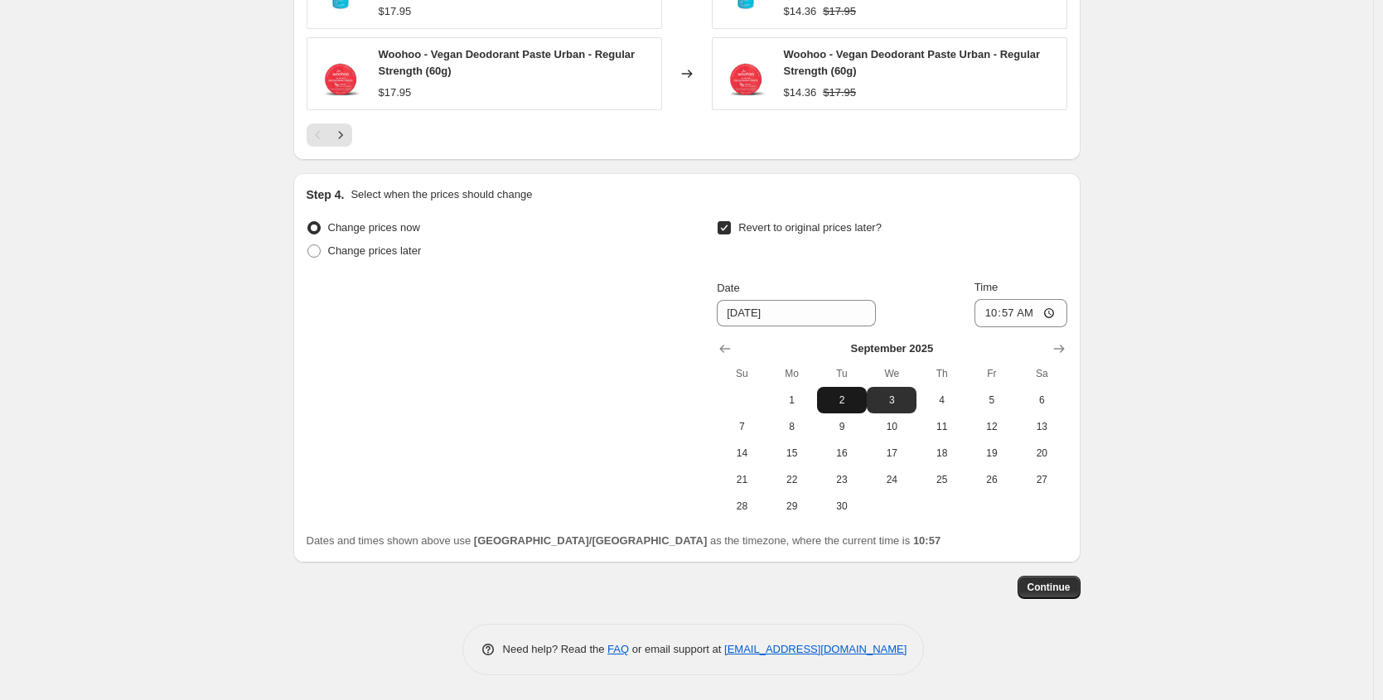
click at [852, 399] on span "2" at bounding box center [841, 400] width 36 height 13
type input "[DATE]"
click at [988, 314] on input "10:57" at bounding box center [1020, 313] width 93 height 28
click at [983, 312] on input "11:30" at bounding box center [1020, 313] width 93 height 28
click at [986, 313] on input "11:30" at bounding box center [1020, 313] width 93 height 28
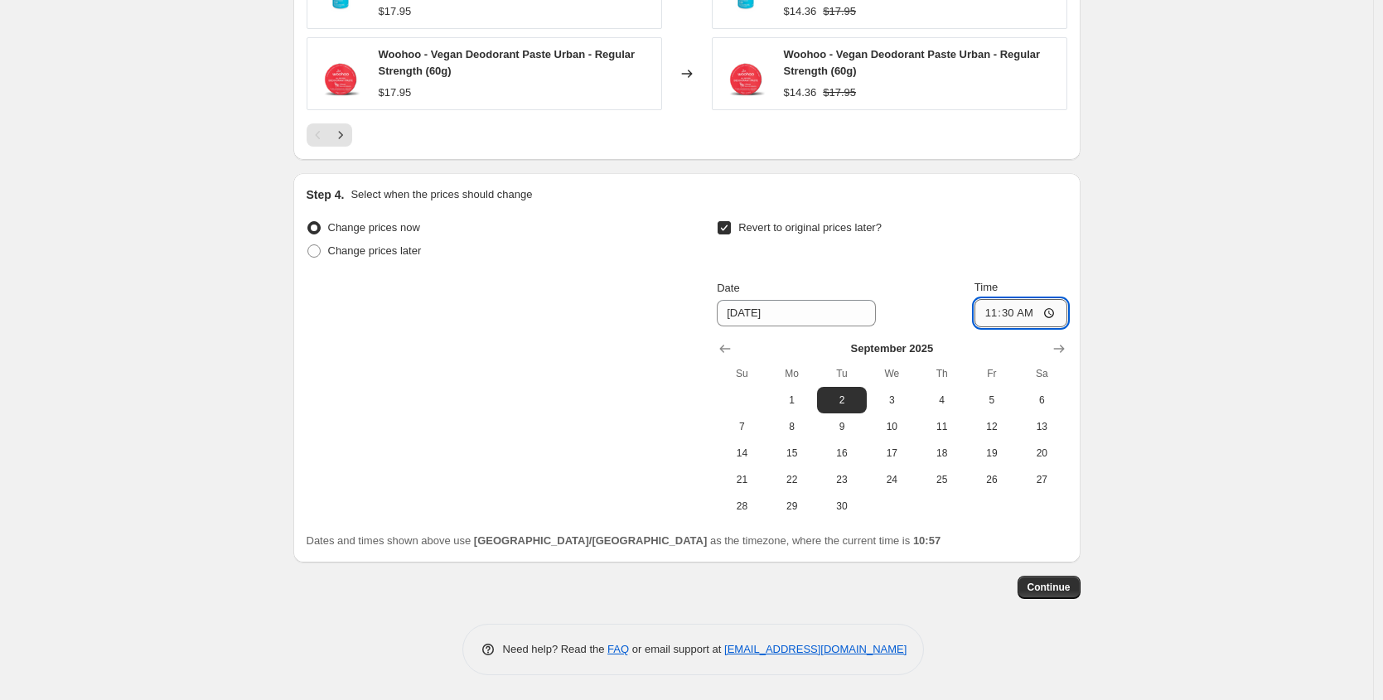
click at [986, 313] on input "11:30" at bounding box center [1020, 313] width 93 height 28
type input "12:00"
click at [1048, 591] on span "Continue" at bounding box center [1048, 587] width 43 height 13
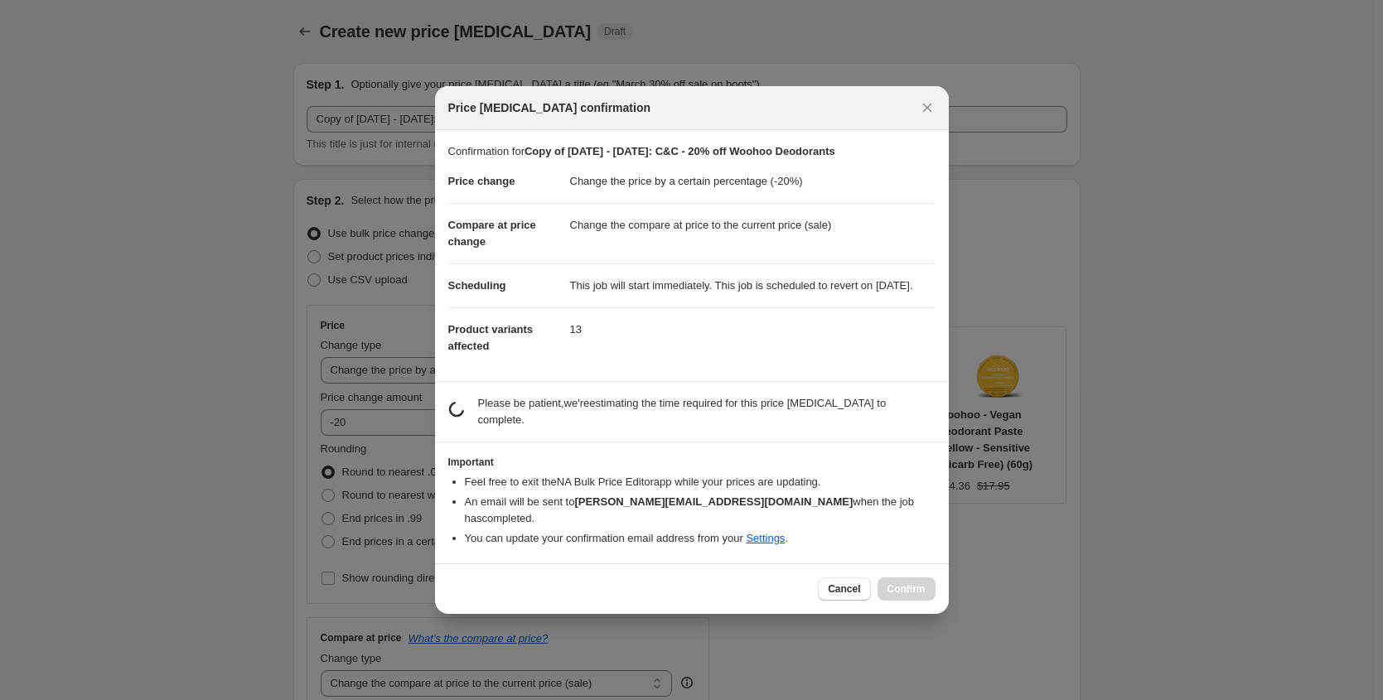
scroll to position [0, 0]
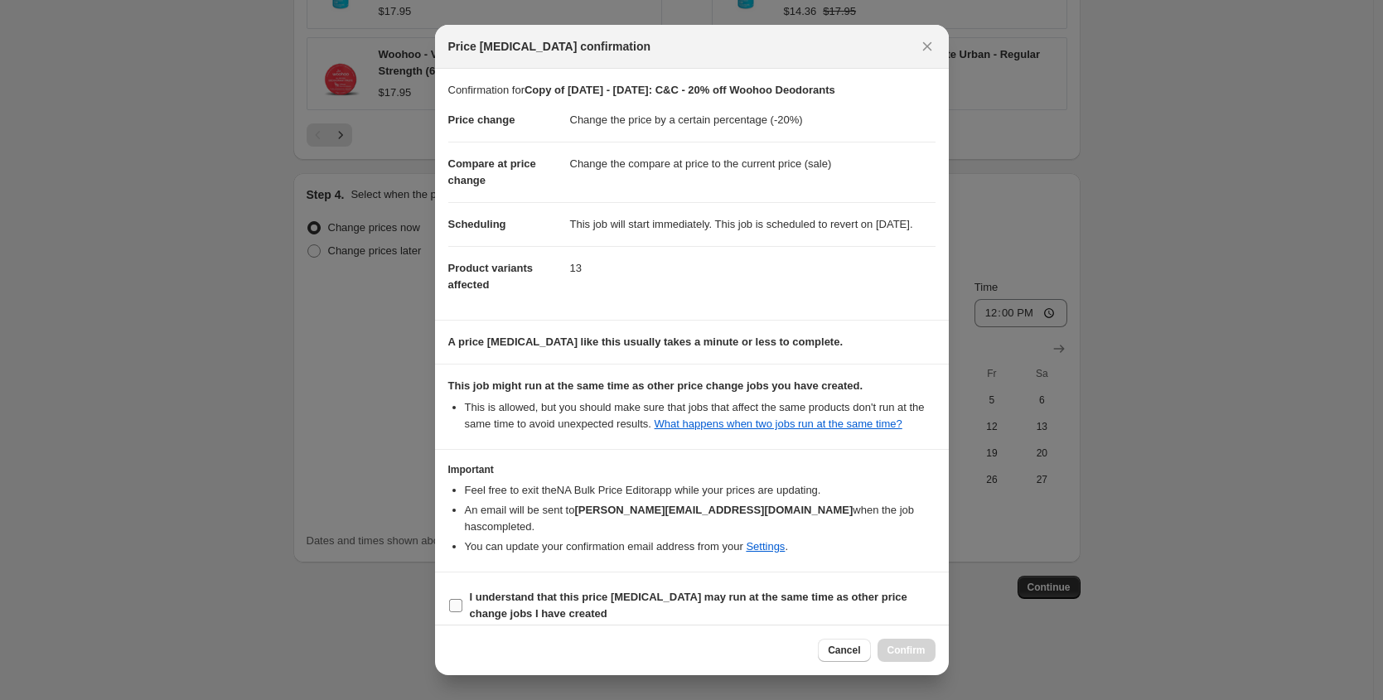
click at [458, 612] on input "I understand that this price change job may run at the same time as other price…" at bounding box center [455, 605] width 13 height 13
checkbox input "true"
click at [898, 659] on button "Confirm" at bounding box center [906, 650] width 58 height 23
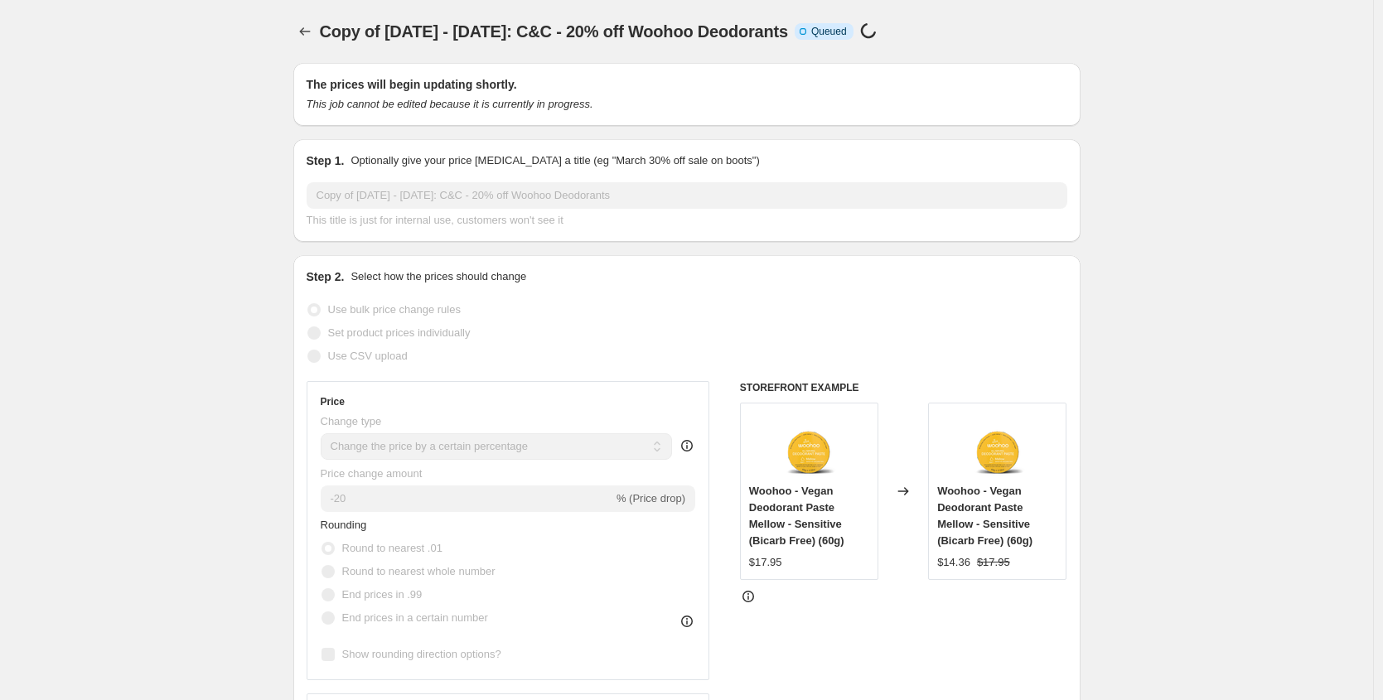
scroll to position [1316, 0]
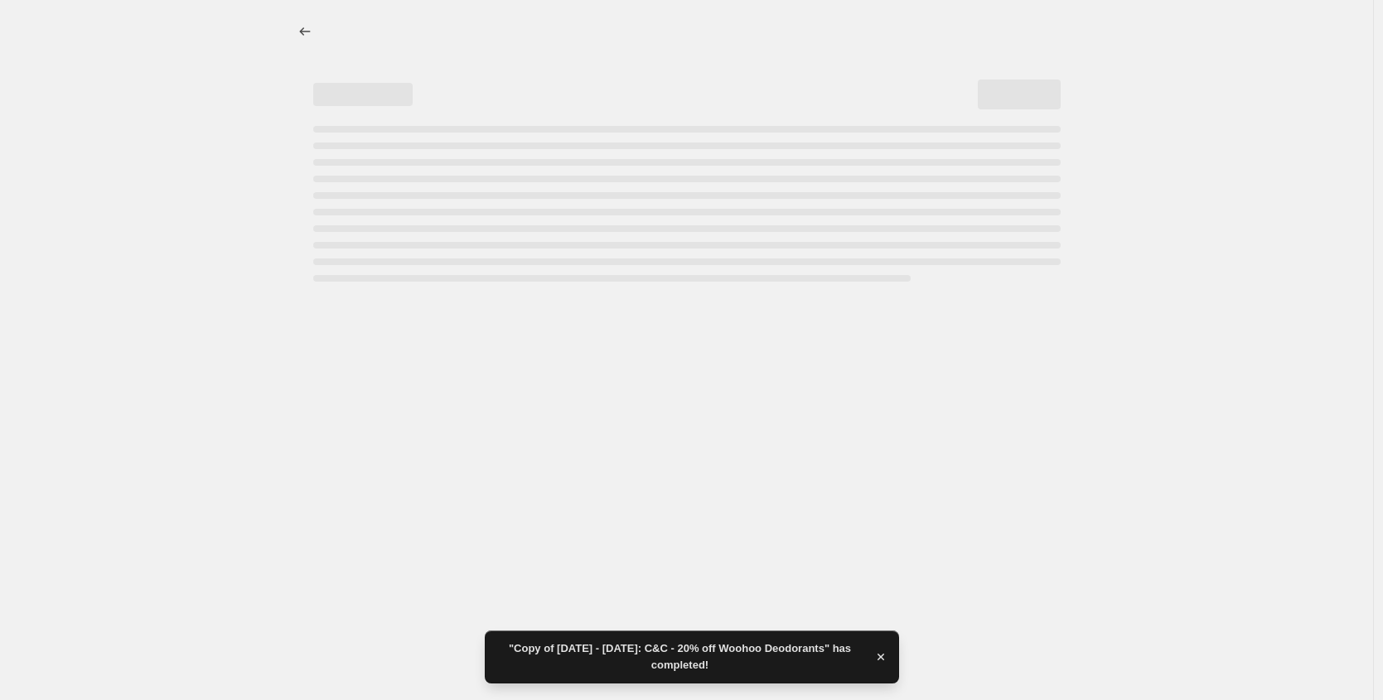
select select "percentage"
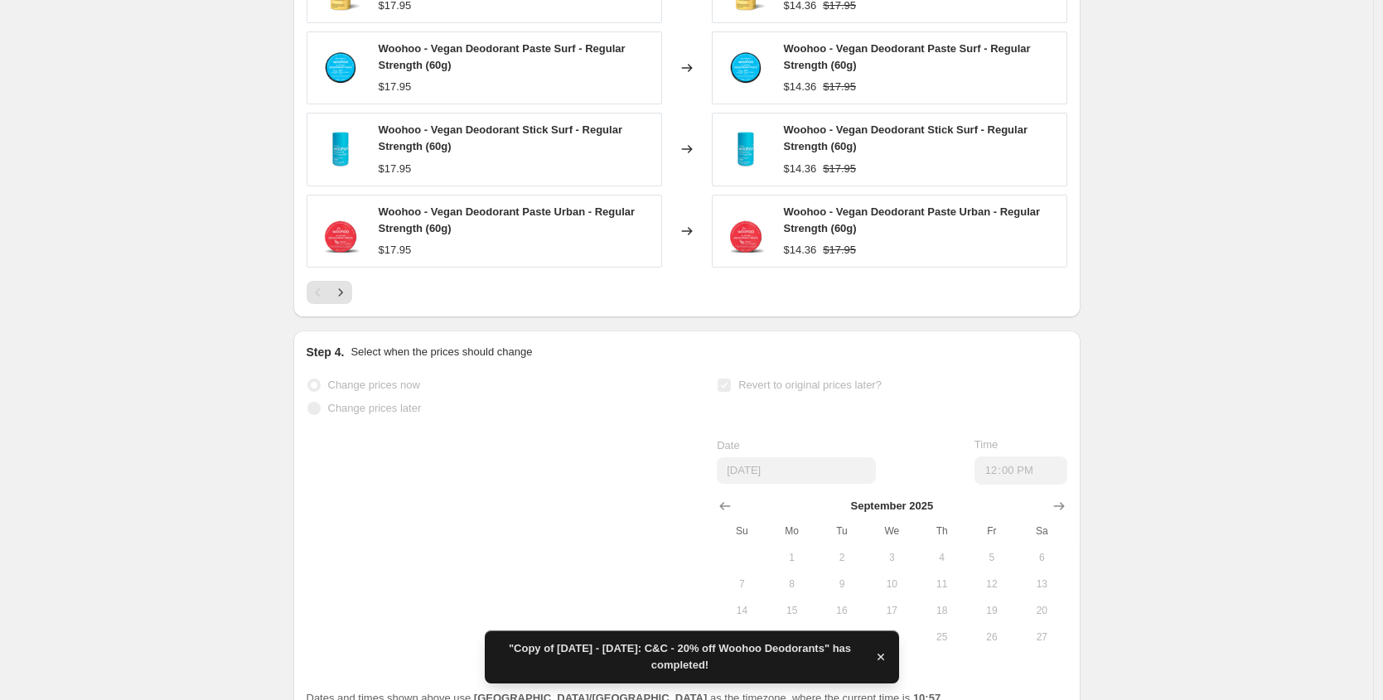
scroll to position [0, 0]
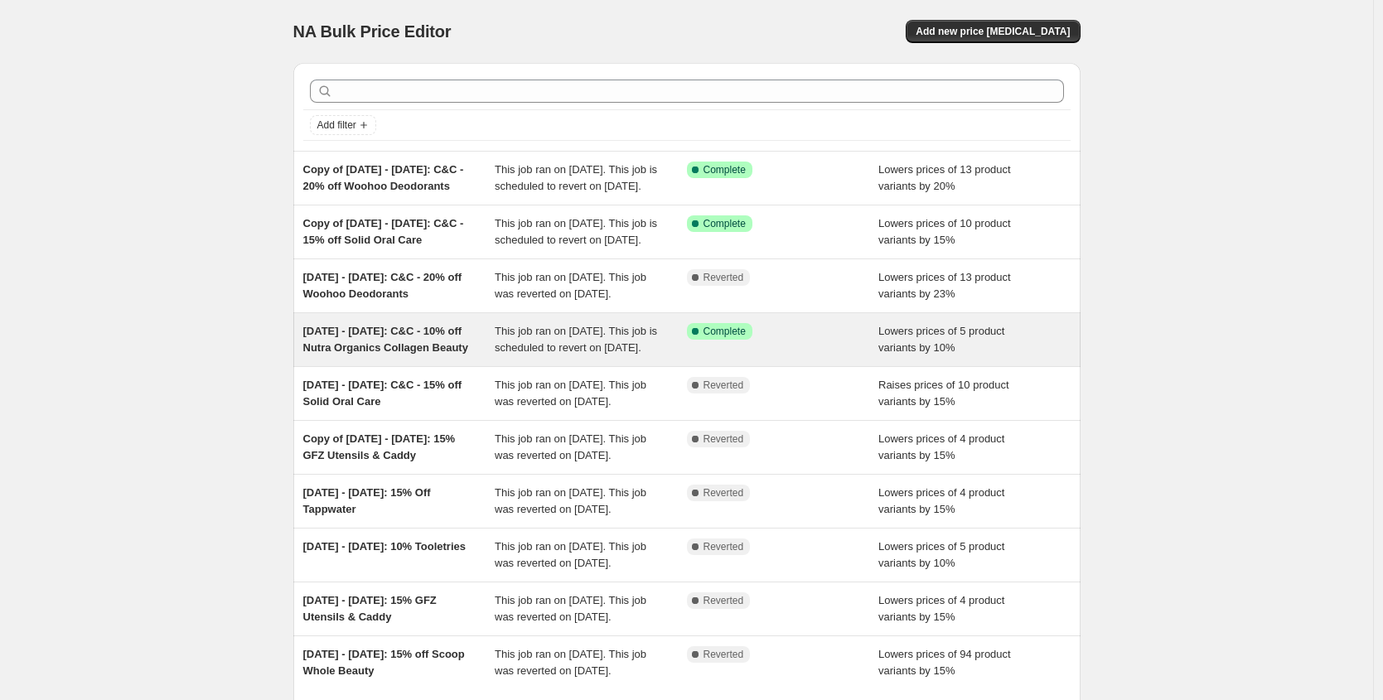
click at [421, 354] on span "[DATE] - [DATE]: C&C - 10% off Nutra Organics Collagen Beauty" at bounding box center [385, 339] width 165 height 29
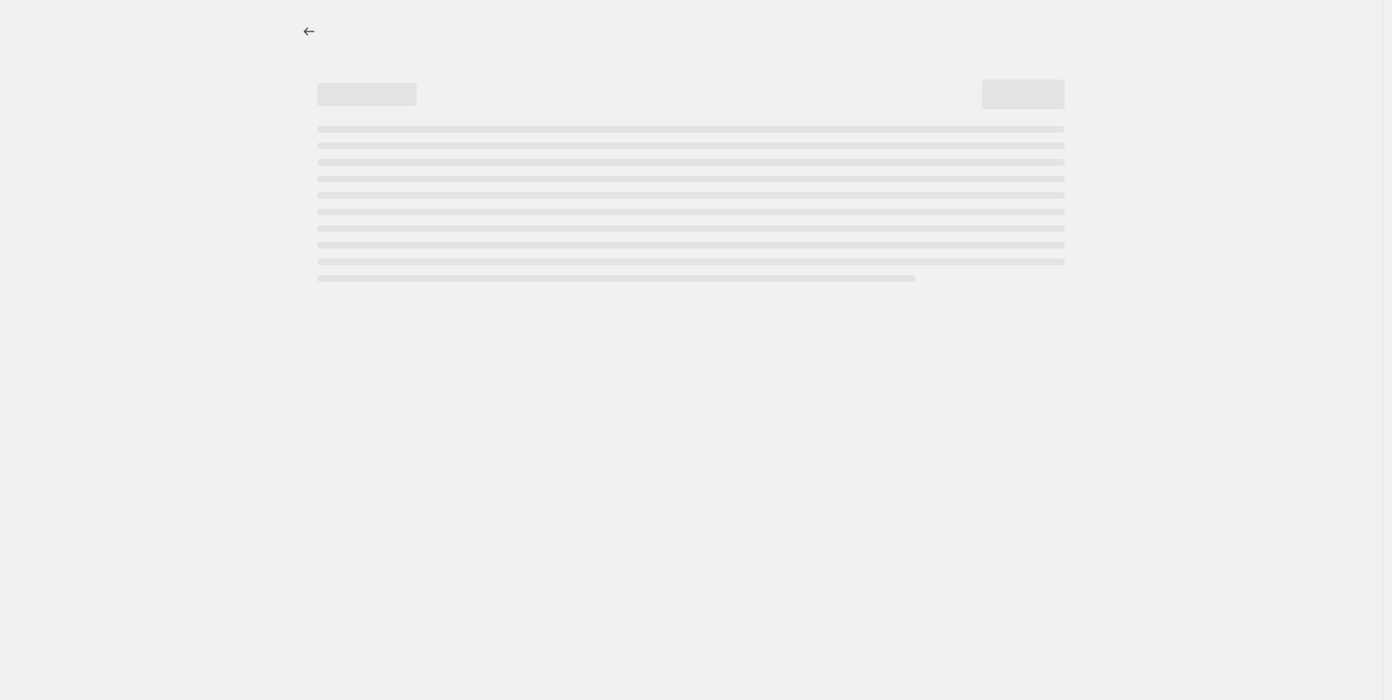
select select "percentage"
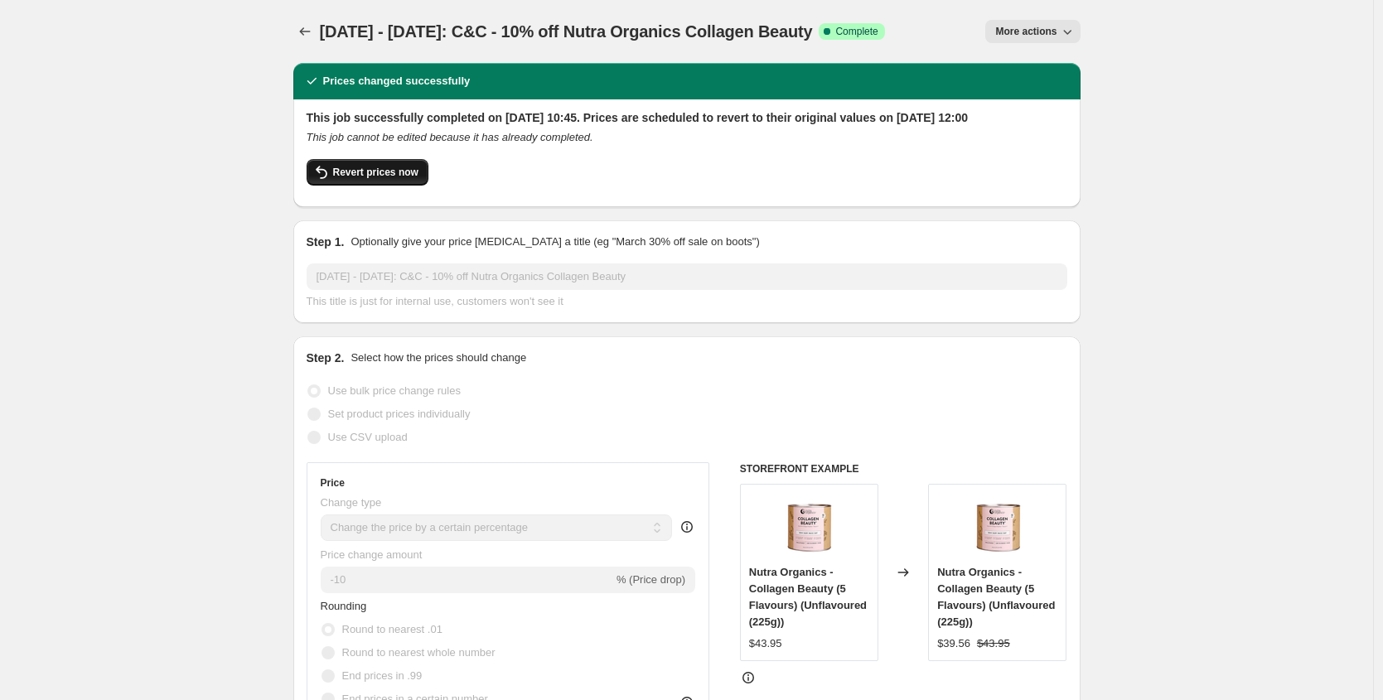
click at [389, 177] on button "Revert prices now" at bounding box center [368, 172] width 122 height 27
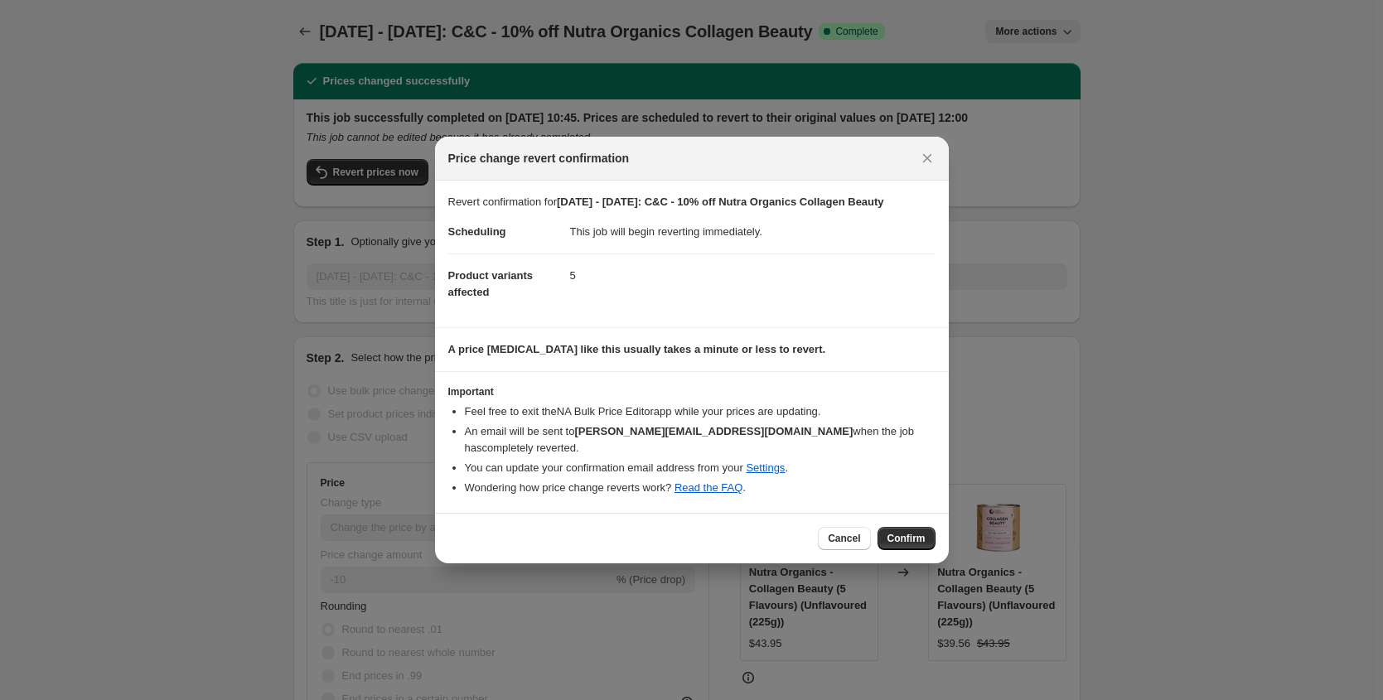
click at [1000, 164] on div at bounding box center [691, 350] width 1383 height 700
checkbox input "true"
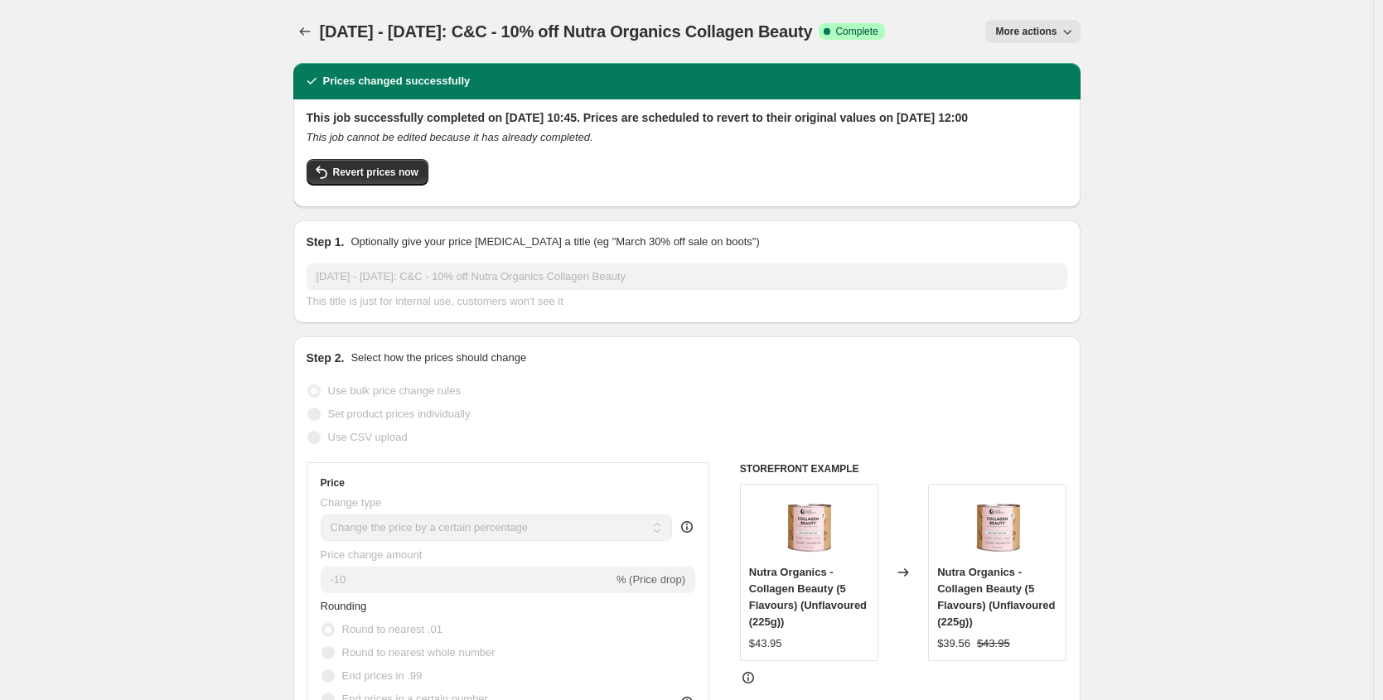
click at [1024, 38] on button "More actions" at bounding box center [1032, 31] width 94 height 23
click at [891, 94] on div "Prices changed successfully" at bounding box center [686, 81] width 787 height 36
click at [1046, 29] on span "More actions" at bounding box center [1025, 31] width 61 height 13
click at [1018, 94] on span "Copy to new job" at bounding box center [1036, 94] width 77 height 12
select select "percentage"
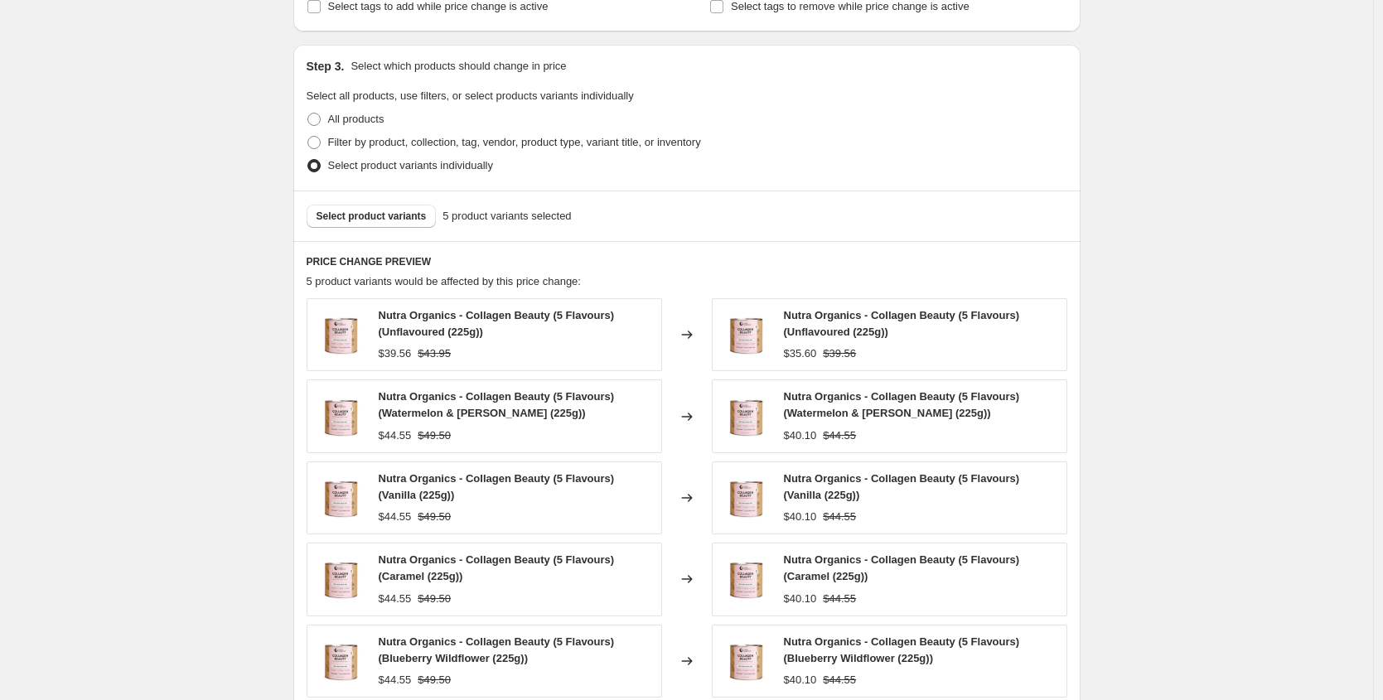
scroll to position [504, 0]
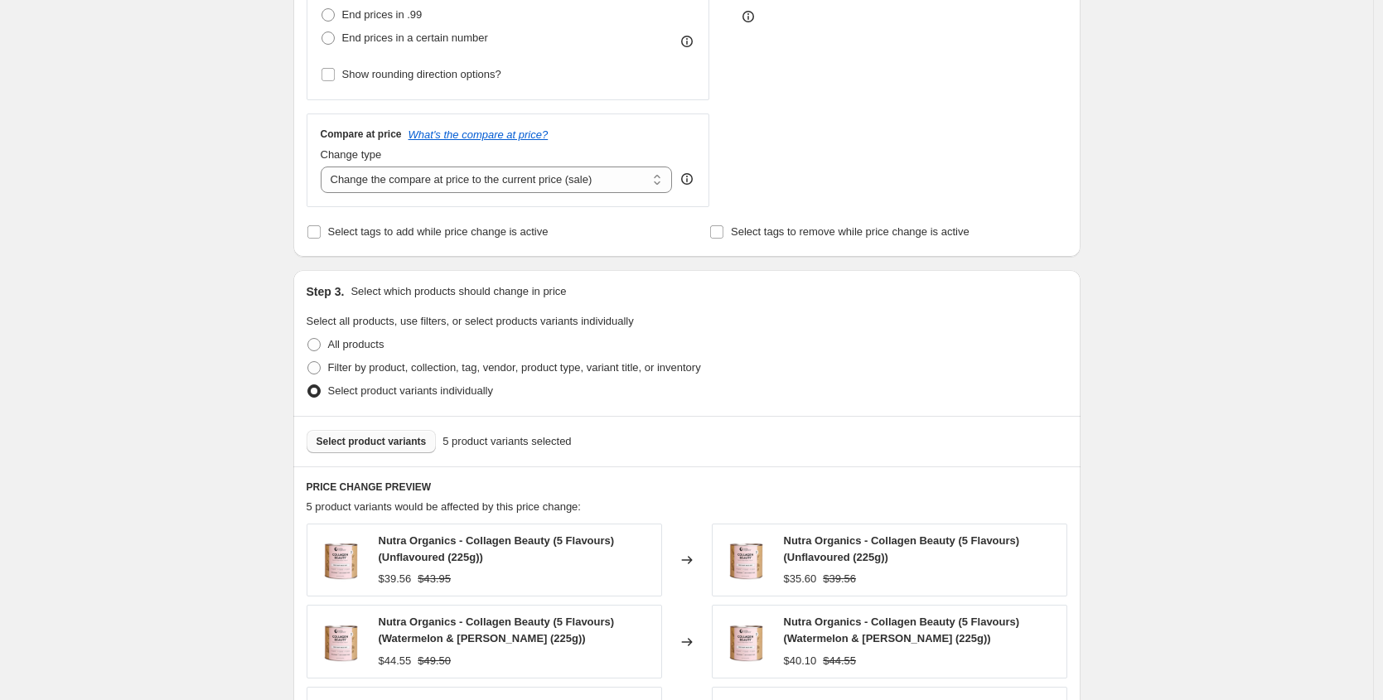
click at [385, 442] on span "Select product variants" at bounding box center [371, 441] width 110 height 13
click at [319, 340] on span at bounding box center [313, 344] width 13 height 13
click at [308, 339] on input "All products" at bounding box center [307, 338] width 1 height 1
radio input "true"
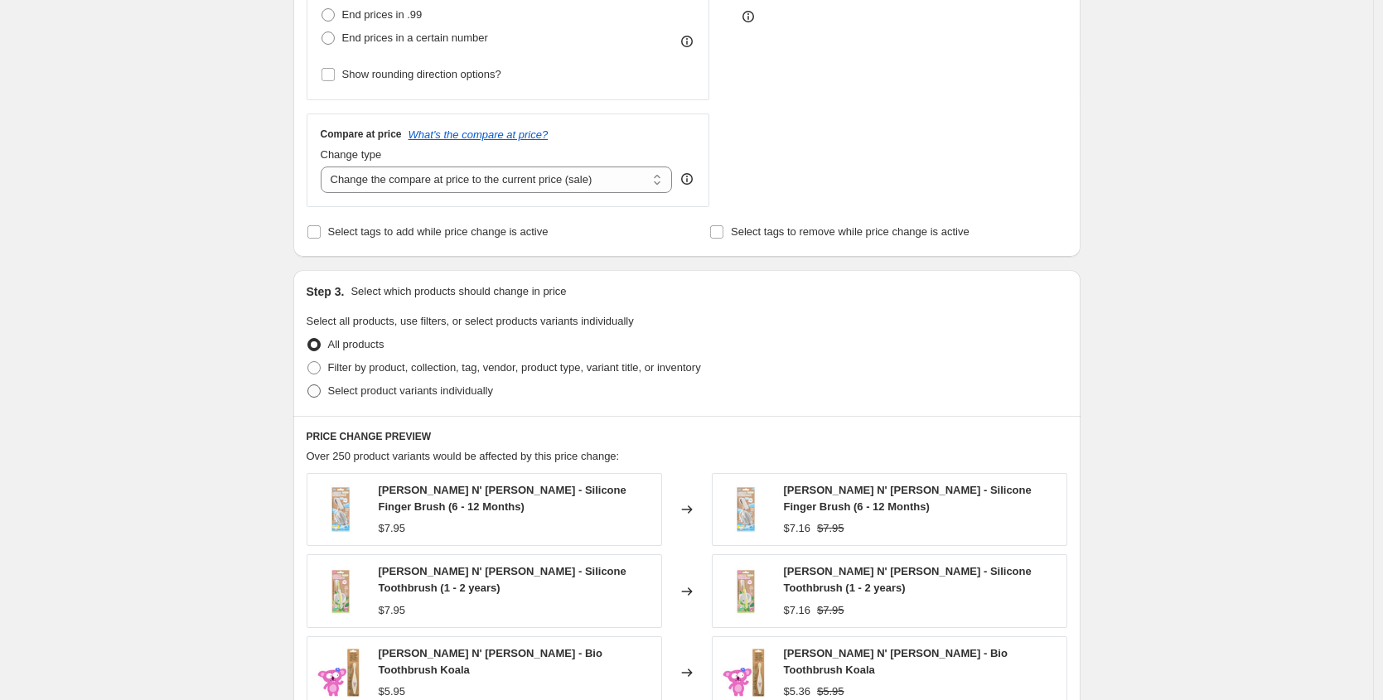
click at [315, 389] on span at bounding box center [313, 390] width 13 height 13
click at [308, 385] on input "Select product variants individually" at bounding box center [307, 384] width 1 height 1
radio input "true"
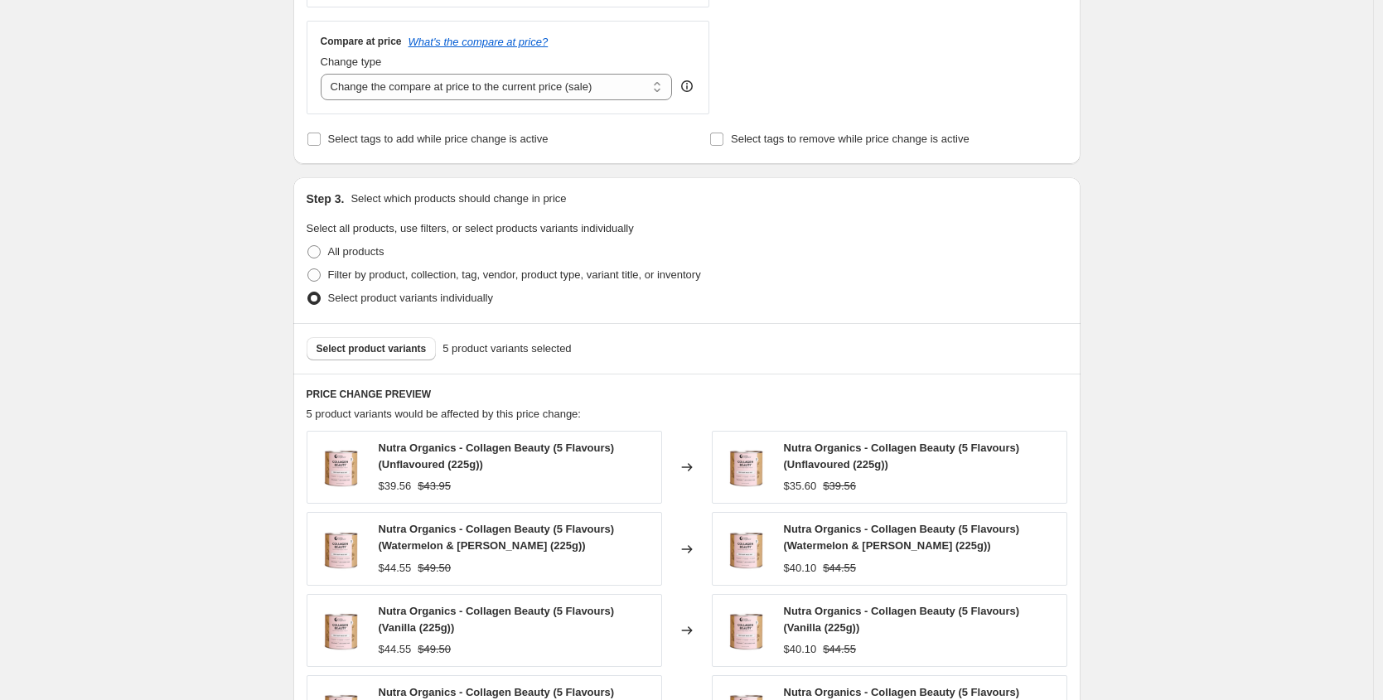
scroll to position [476, 0]
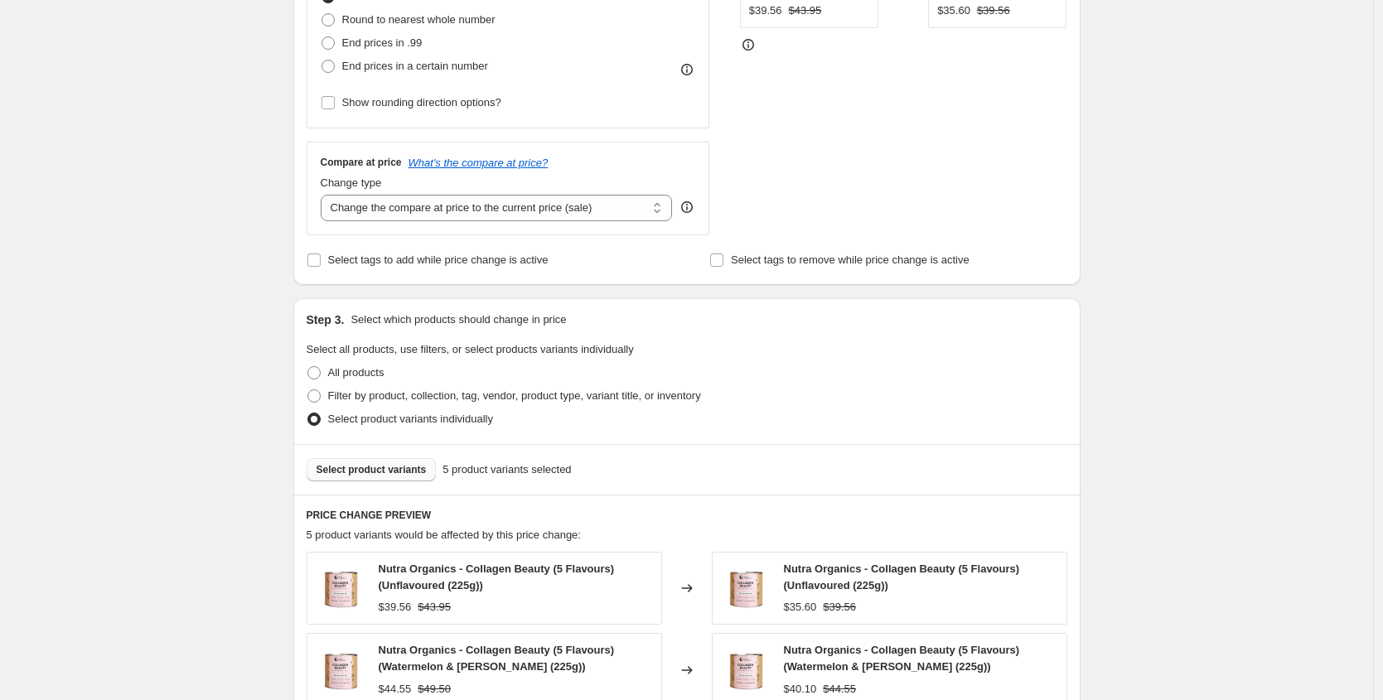
click at [411, 459] on button "Select product variants" at bounding box center [372, 469] width 130 height 23
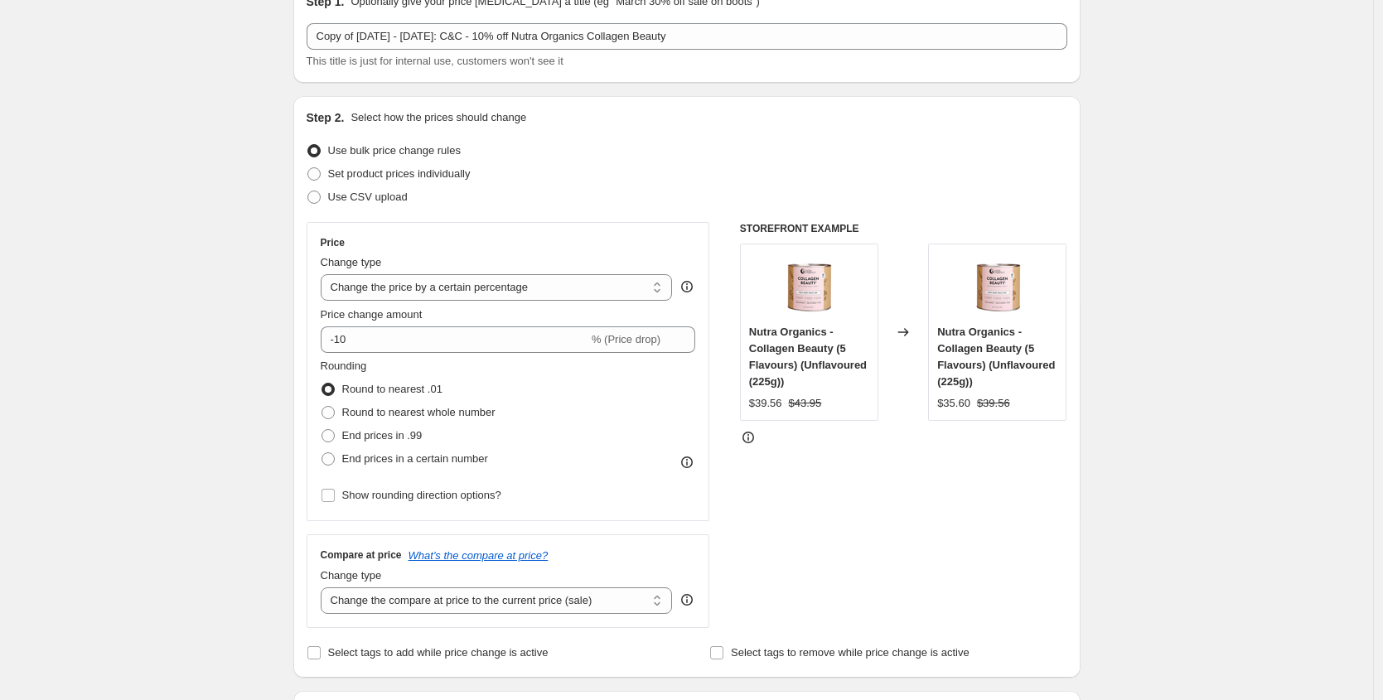
scroll to position [0, 0]
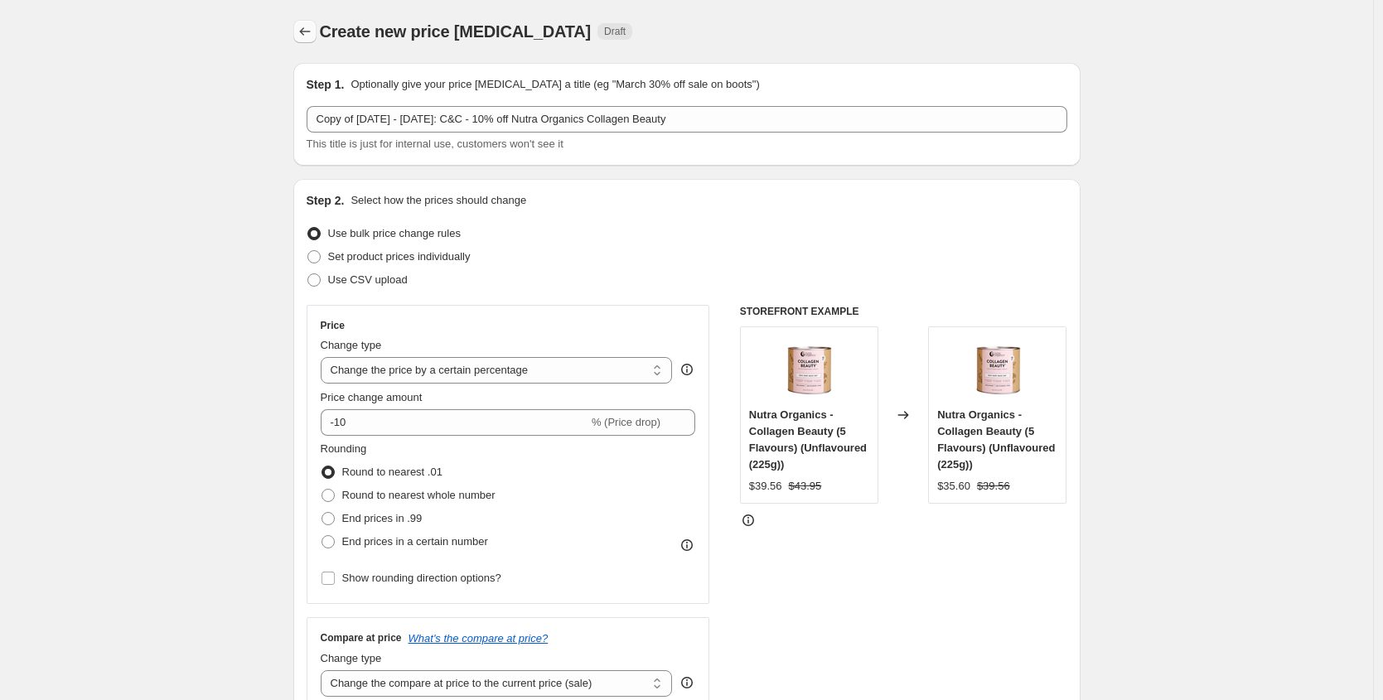
click at [307, 29] on icon "Price change jobs" at bounding box center [305, 31] width 17 height 17
